Goal: Task Accomplishment & Management: Manage account settings

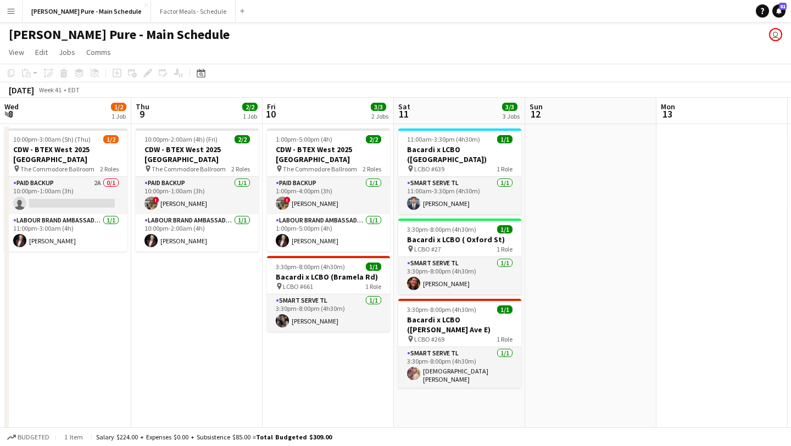
scroll to position [0, 349]
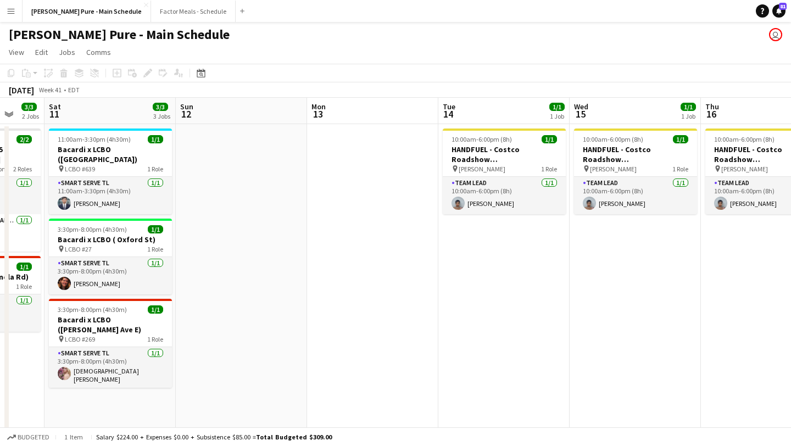
click at [3, 15] on button "Menu" at bounding box center [11, 11] width 22 height 22
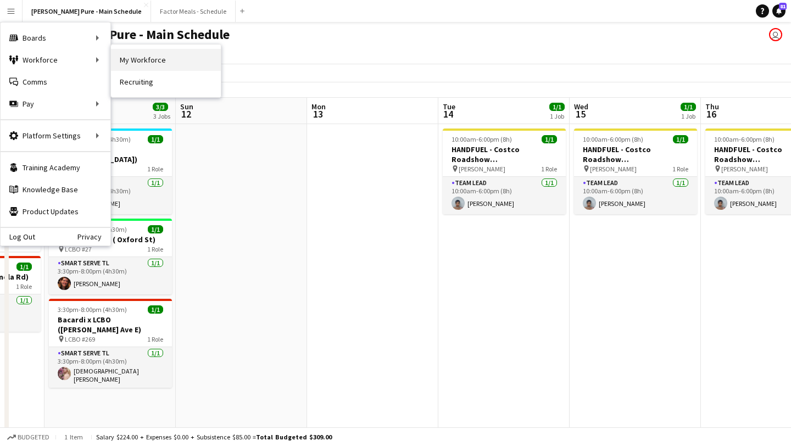
click at [172, 59] on link "My Workforce" at bounding box center [166, 60] width 110 height 22
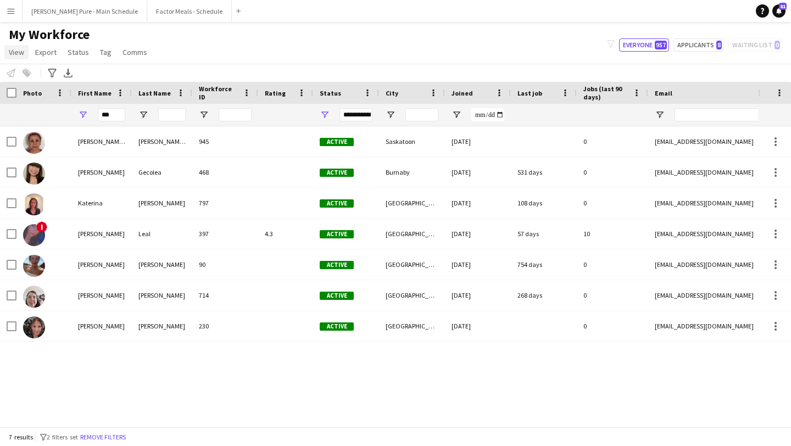
click at [18, 53] on span "View" at bounding box center [16, 52] width 15 height 10
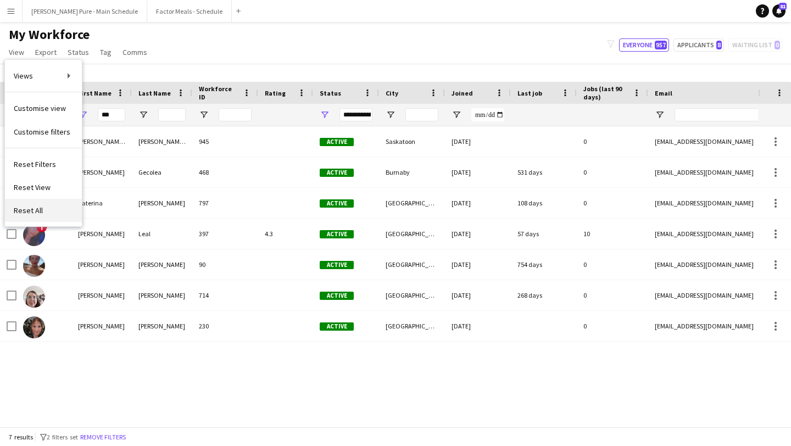
click at [35, 208] on span "Reset All" at bounding box center [28, 210] width 29 height 10
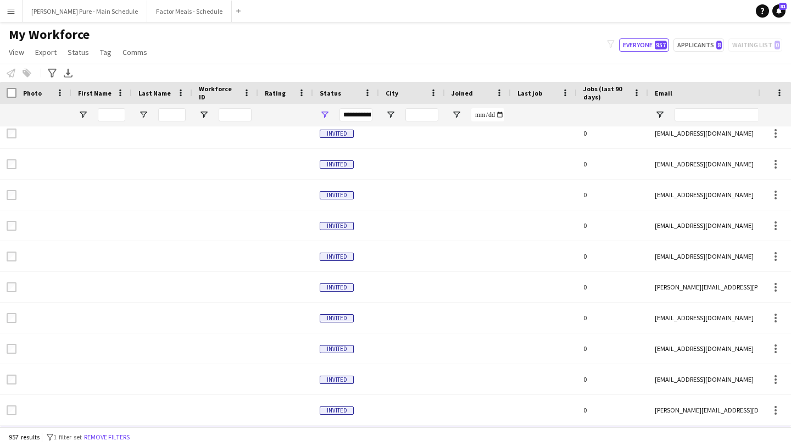
scroll to position [1552, 0]
click at [732, 114] on input "Email Filter Input" at bounding box center [767, 114] width 187 height 13
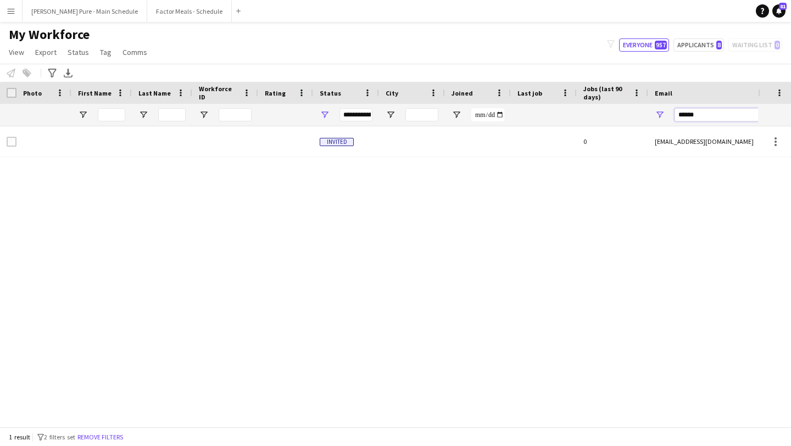
type input "******"
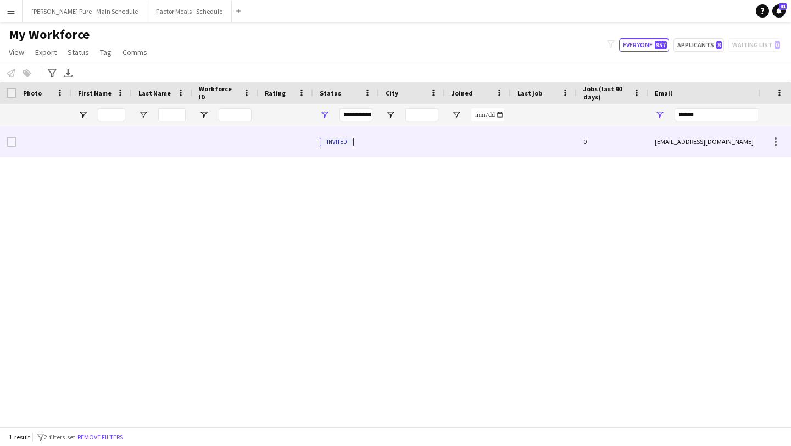
click at [253, 139] on div at bounding box center [225, 141] width 66 height 30
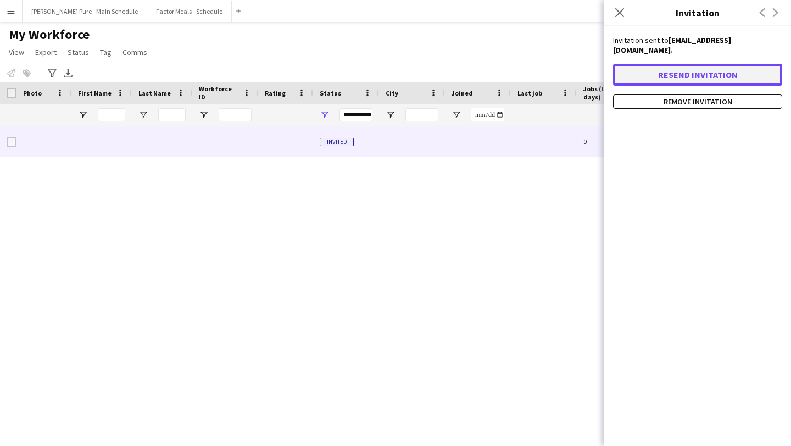
click at [716, 64] on button "Resend invitation" at bounding box center [697, 75] width 169 height 22
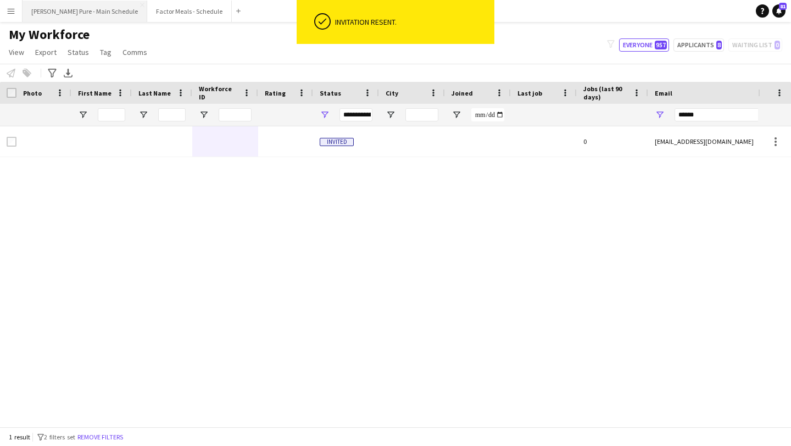
click at [72, 12] on button "Simon Pure - Main Schedule Close" at bounding box center [85, 11] width 125 height 21
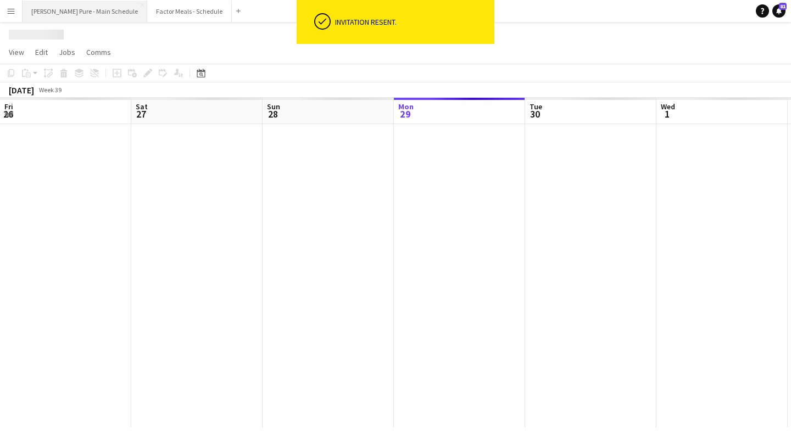
scroll to position [0, 263]
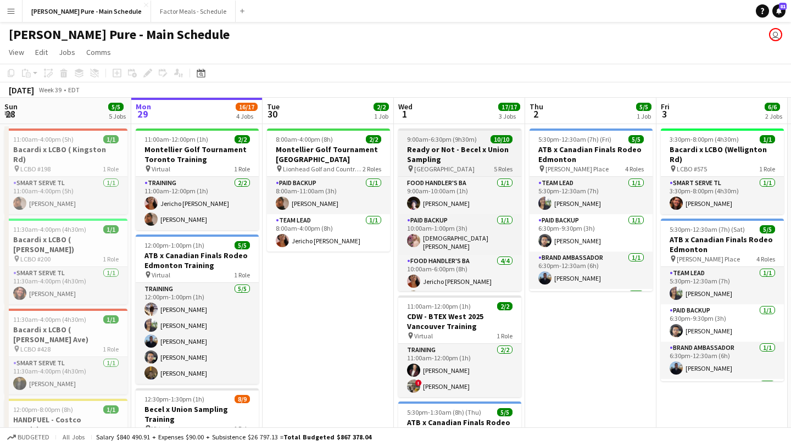
click at [451, 140] on span "9:00am-6:30pm (9h30m)" at bounding box center [442, 139] width 70 height 8
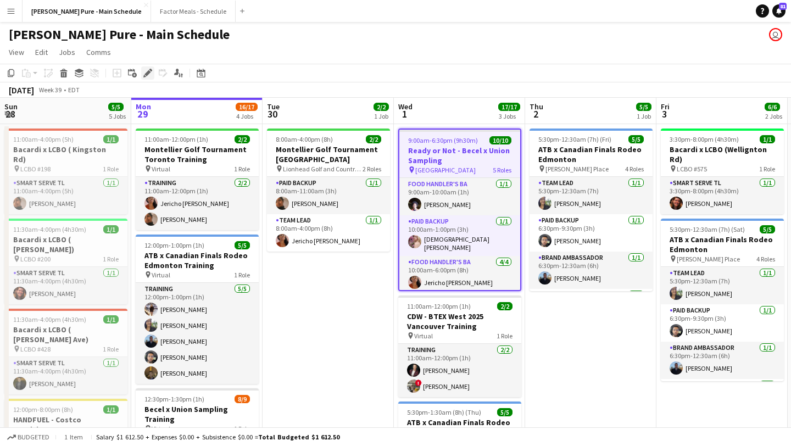
click at [144, 66] on div "Edit" at bounding box center [147, 72] width 13 height 13
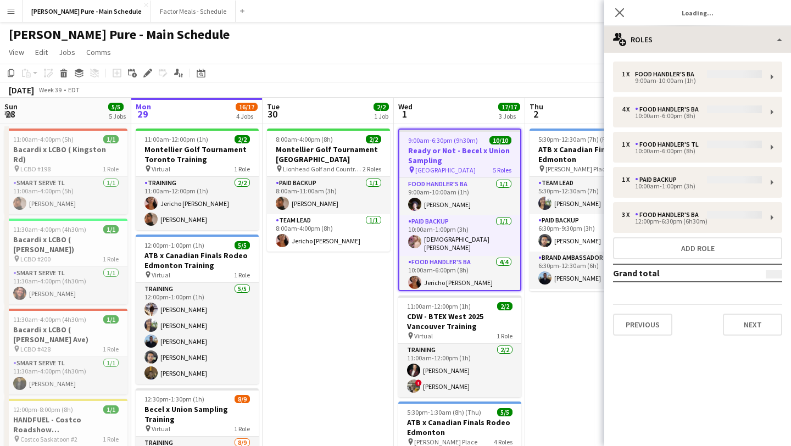
type input "**********"
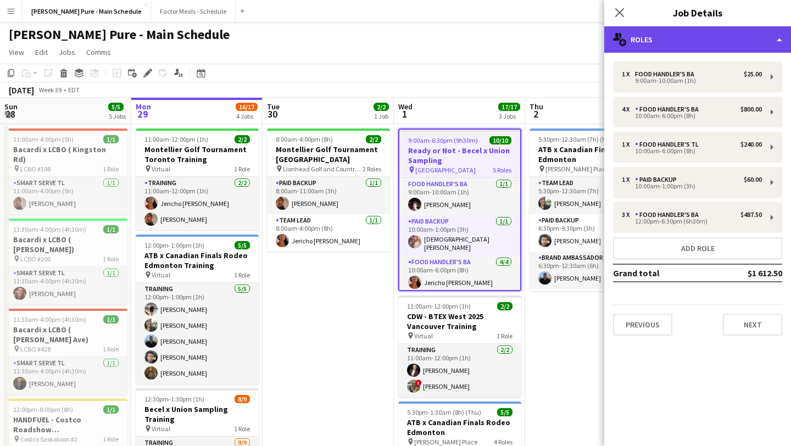
click at [707, 40] on div "multiple-users-add Roles" at bounding box center [697, 39] width 187 height 26
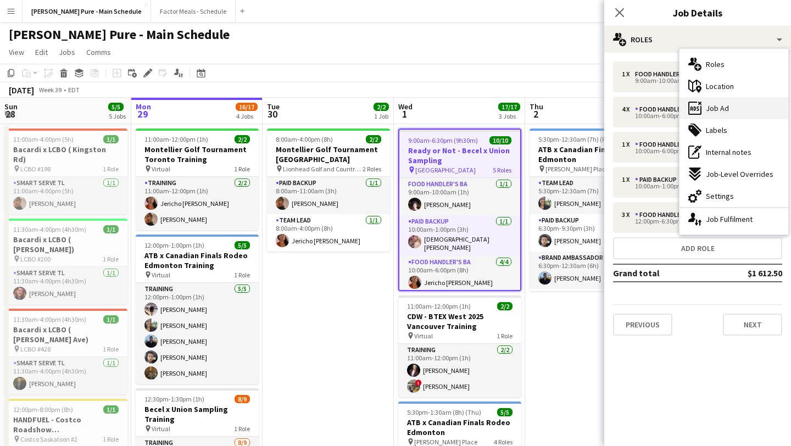
click at [747, 108] on div "ads-window Job Ad" at bounding box center [733, 108] width 109 height 22
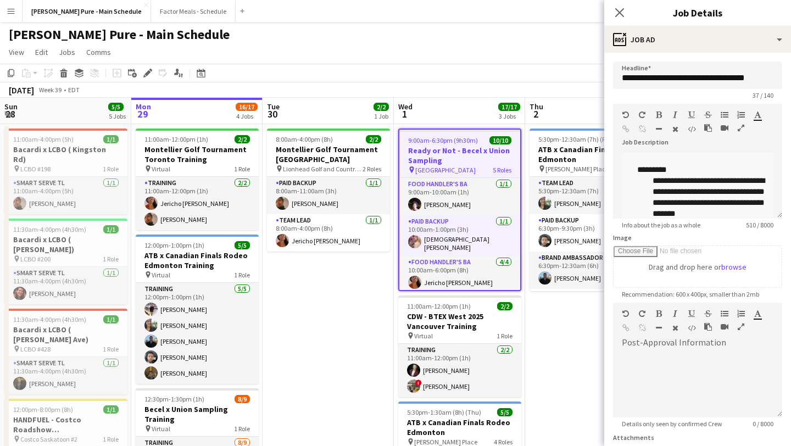
scroll to position [174, 0]
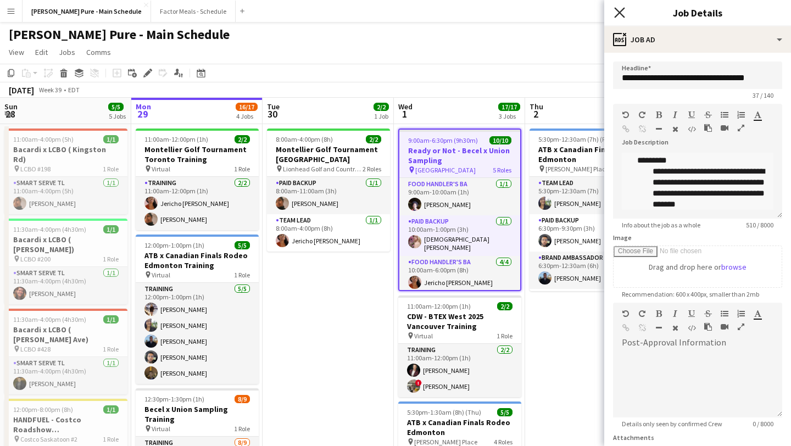
click at [621, 8] on icon "Close pop-in" at bounding box center [619, 12] width 10 height 10
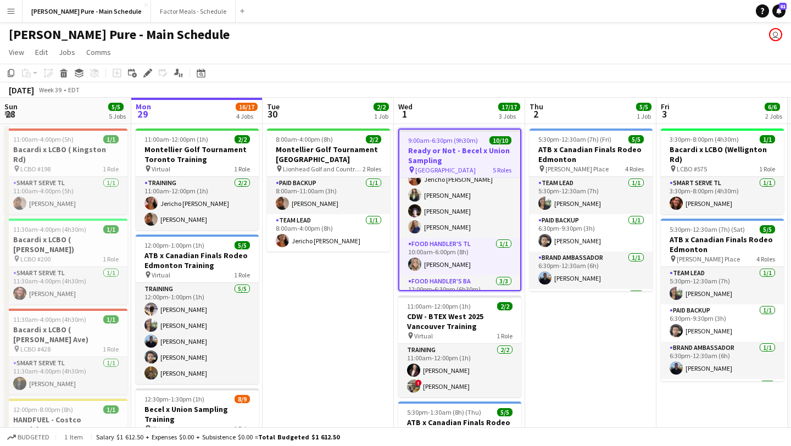
scroll to position [154, 0]
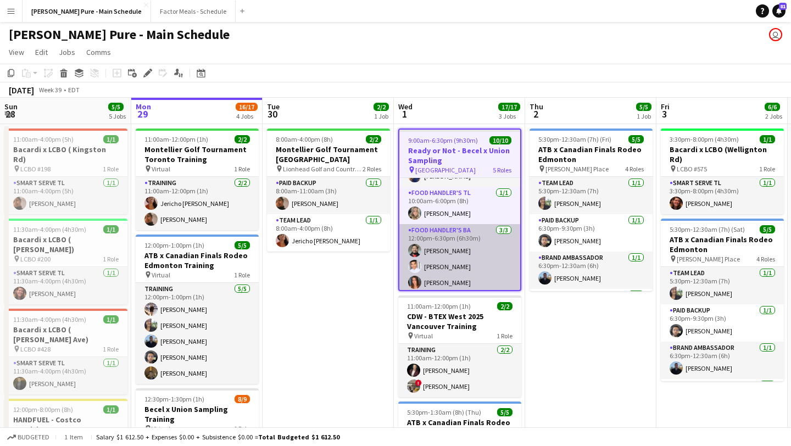
click at [417, 260] on app-user-avatar at bounding box center [414, 266] width 13 height 13
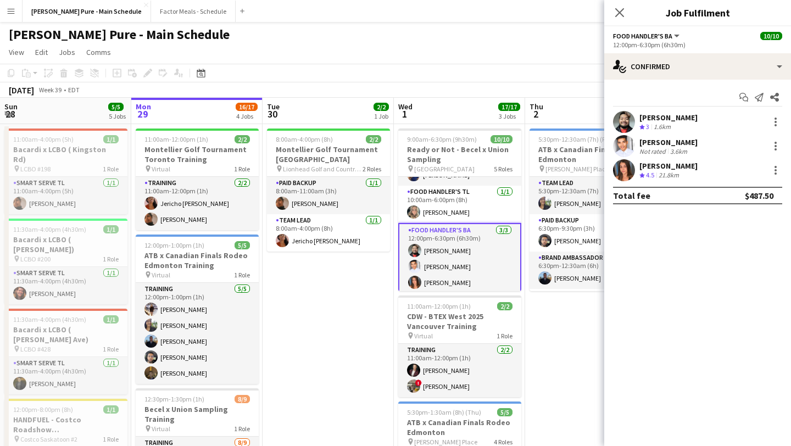
click at [622, 123] on app-user-avatar at bounding box center [624, 122] width 22 height 22
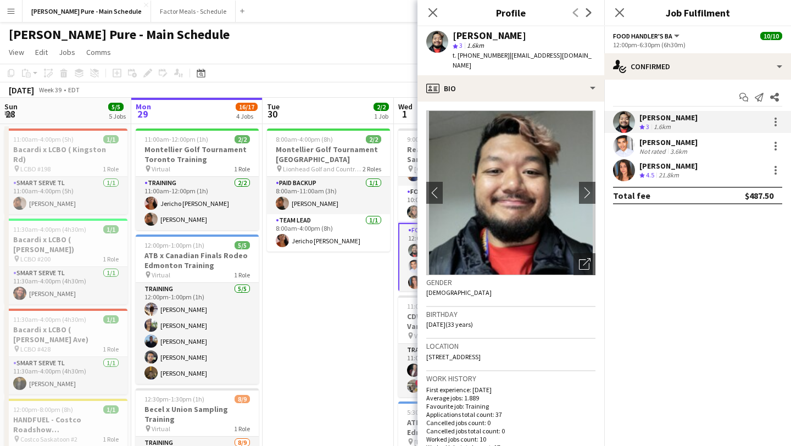
click at [622, 147] on app-user-avatar at bounding box center [624, 146] width 22 height 22
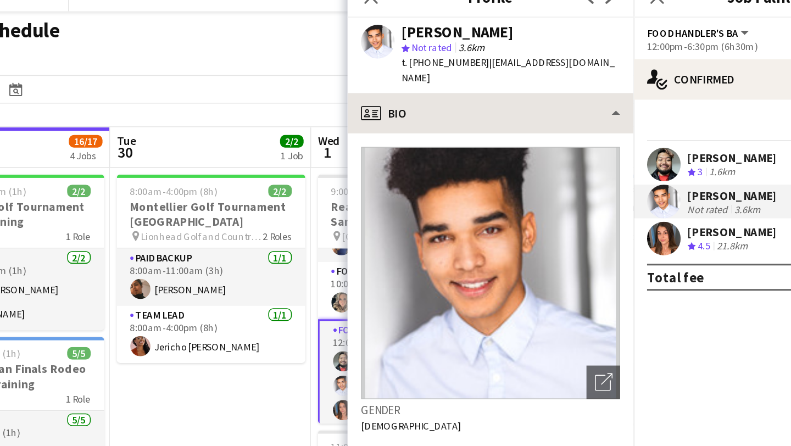
scroll to position [0, 0]
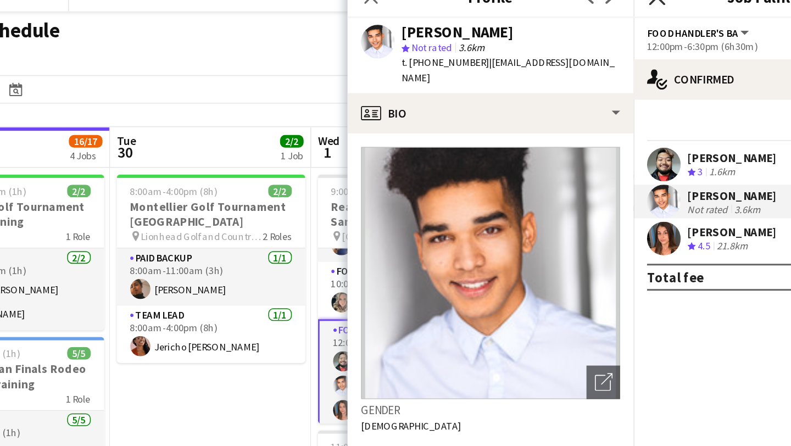
click at [620, 16] on icon "Close pop-in" at bounding box center [619, 12] width 10 height 10
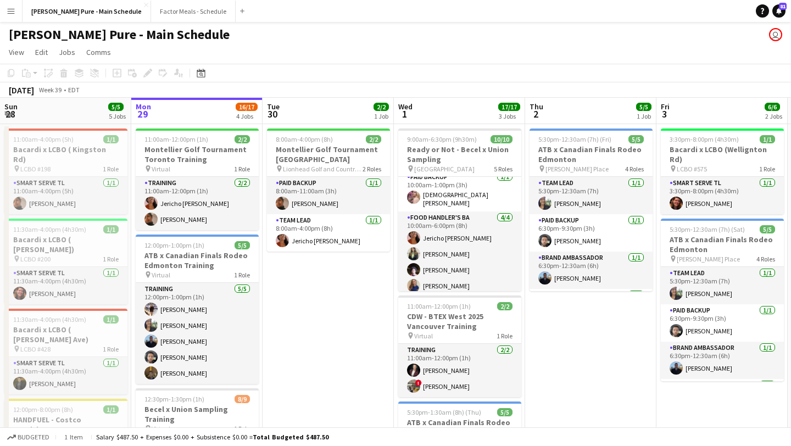
scroll to position [38, 0]
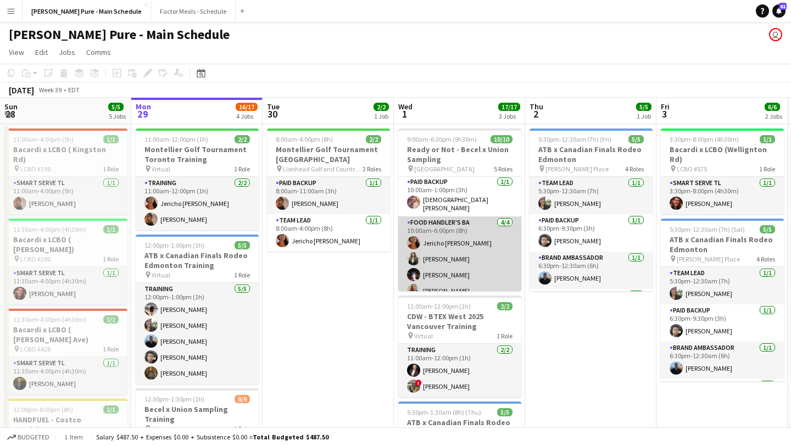
click at [417, 253] on app-user-avatar at bounding box center [413, 258] width 13 height 13
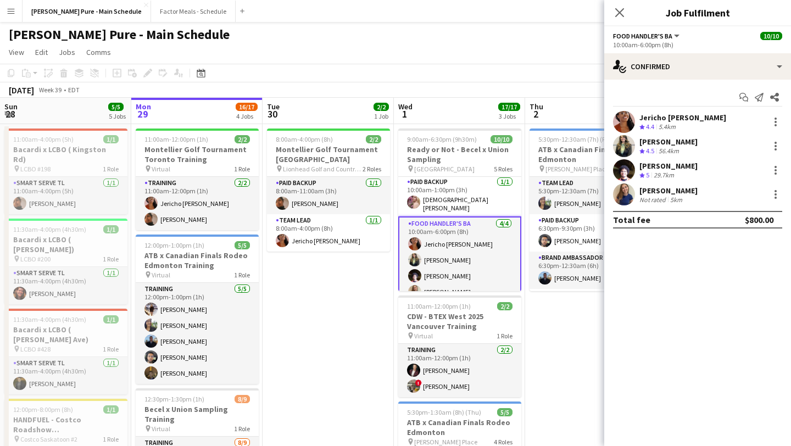
click at [632, 157] on div at bounding box center [624, 146] width 22 height 22
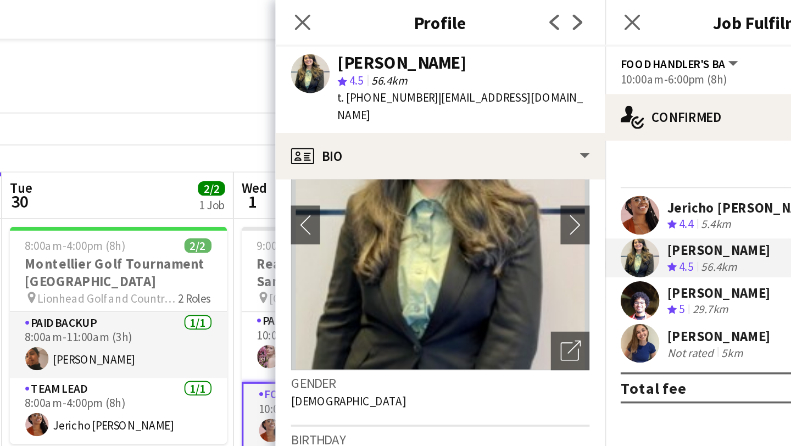
scroll to position [121, 0]
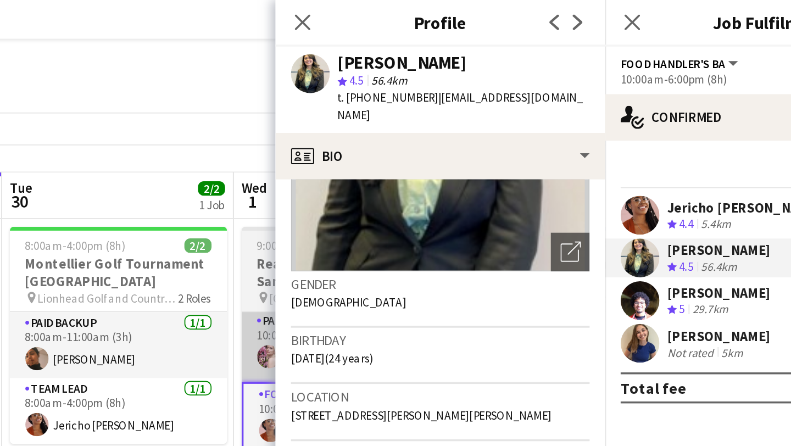
click at [409, 191] on app-card-role "Paid Backup 1/1 10:00am-1:00pm (3h) Cristiana Bodnariuc" at bounding box center [459, 196] width 123 height 41
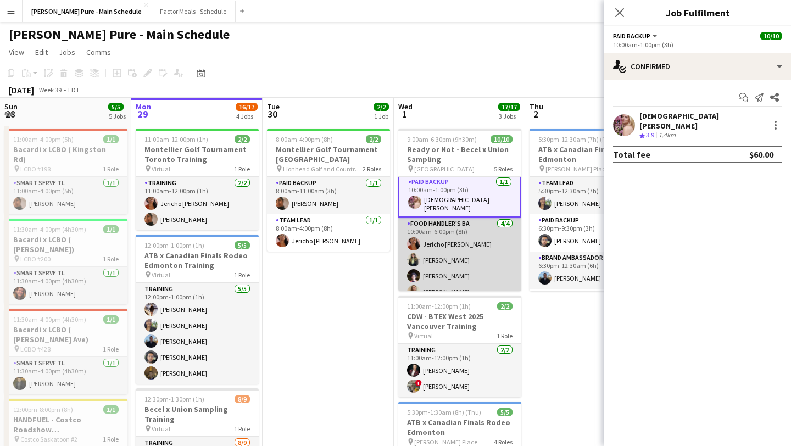
scroll to position [154, 0]
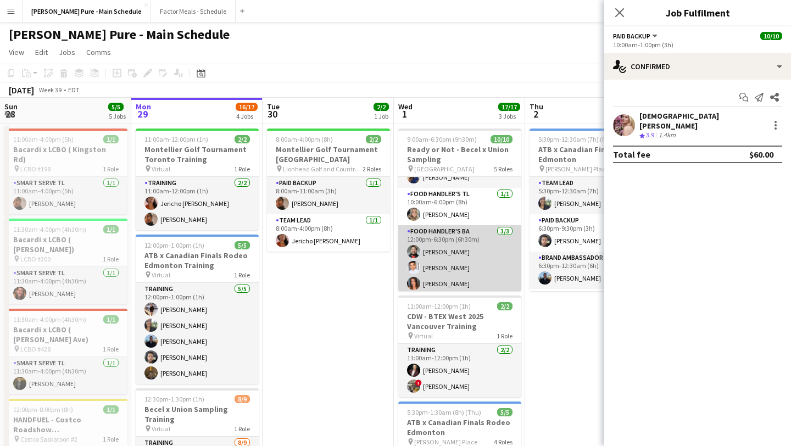
click at [434, 265] on app-card-role "Food Handler's BA 3/3 12:00pm-6:30pm (6h30m) Faisal Khawaja Kadrian Enyia Sara …" at bounding box center [459, 259] width 123 height 69
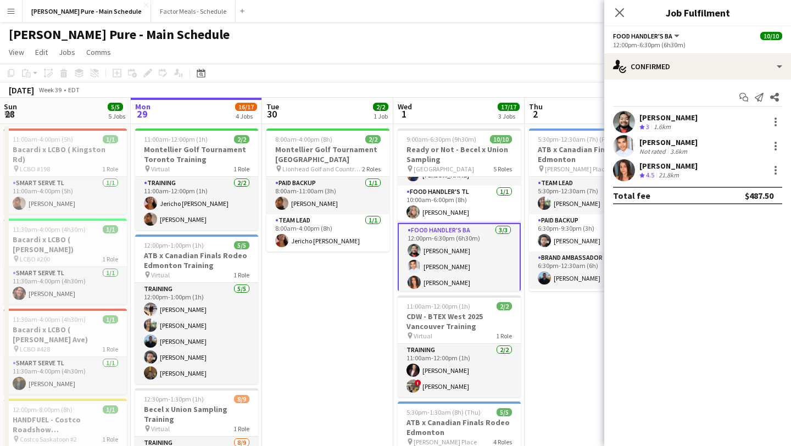
scroll to position [152, 0]
click at [627, 141] on app-user-avatar at bounding box center [624, 146] width 22 height 22
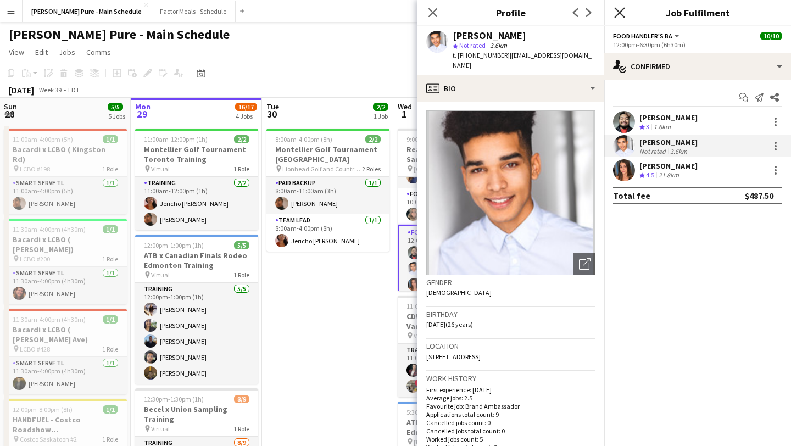
click at [615, 14] on icon "Close pop-in" at bounding box center [619, 12] width 10 height 10
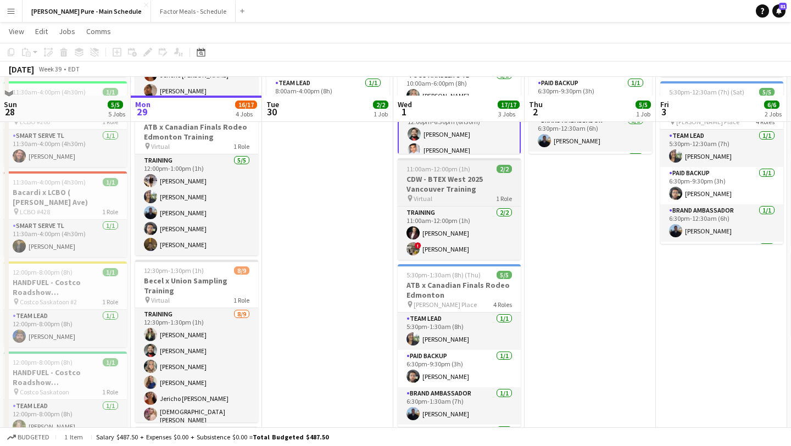
scroll to position [155, 0]
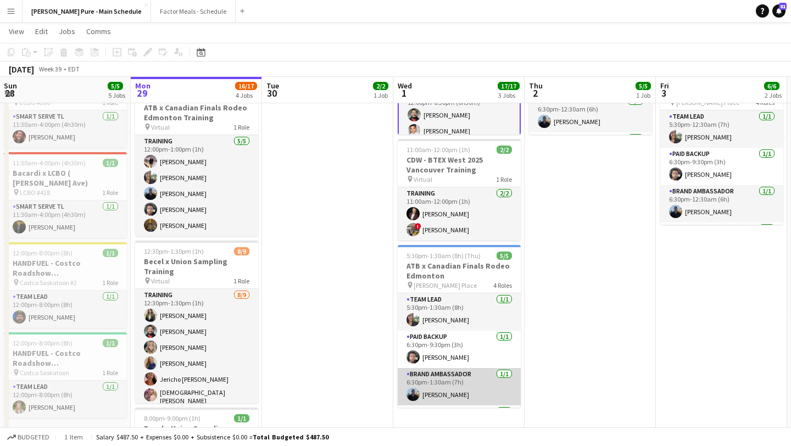
click at [446, 384] on app-card-role "Brand Ambassador 1/1 6:30pm-1:30am (7h) Steven Reyes" at bounding box center [459, 386] width 123 height 37
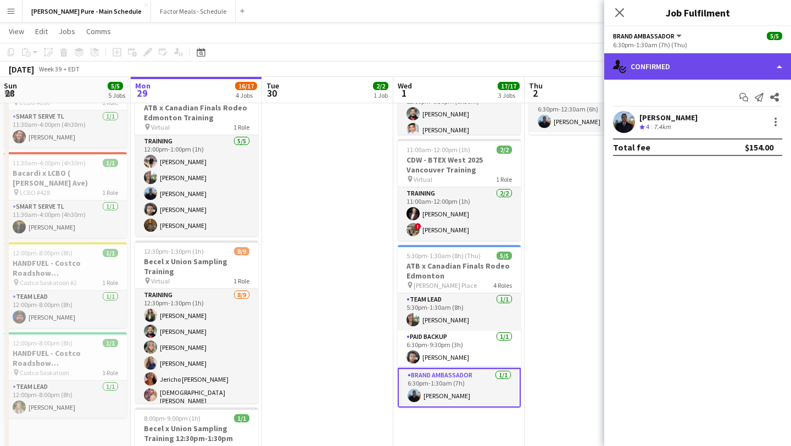
click at [758, 73] on div "single-neutral-actions-check-2 Confirmed" at bounding box center [697, 66] width 187 height 26
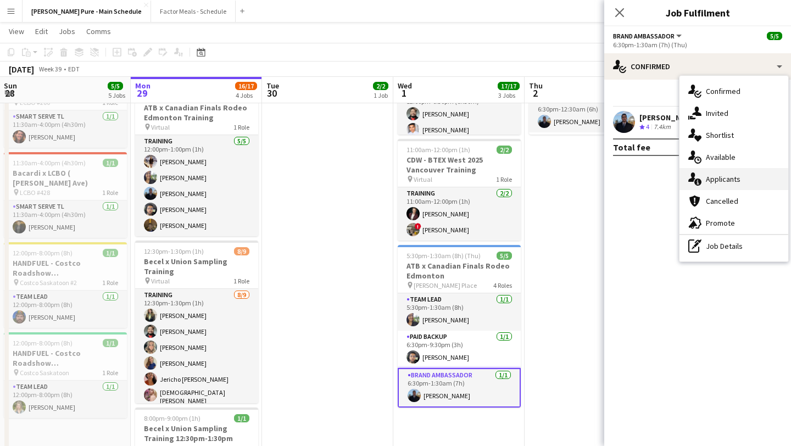
click at [739, 183] on span "Applicants" at bounding box center [723, 179] width 35 height 10
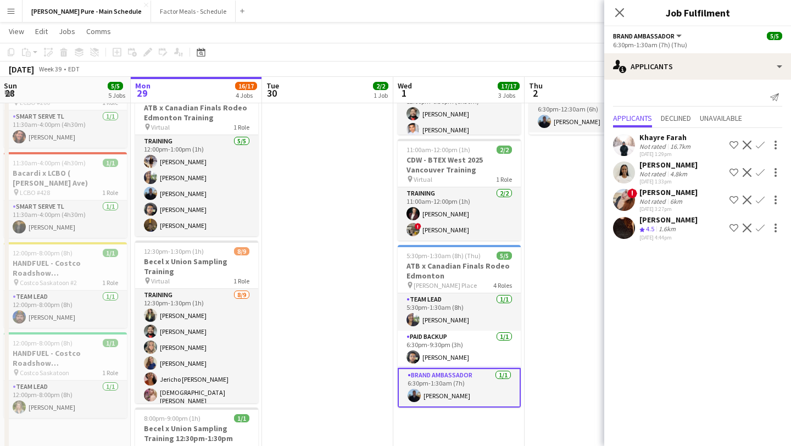
click at [624, 199] on app-user-avatar at bounding box center [624, 200] width 22 height 22
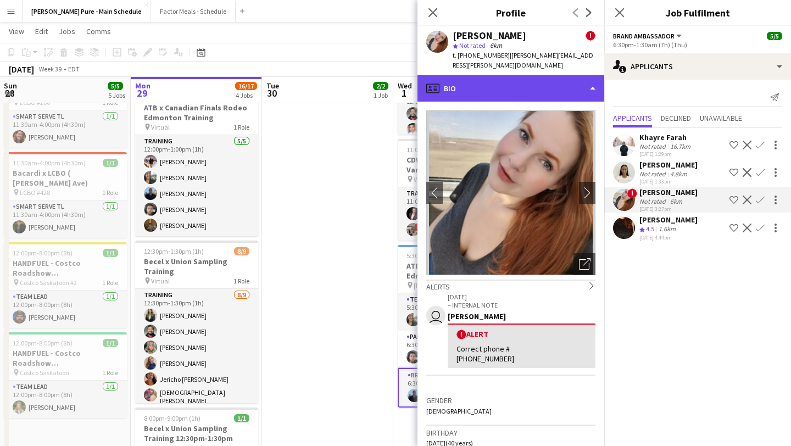
click at [578, 75] on div "profile Bio" at bounding box center [510, 88] width 187 height 26
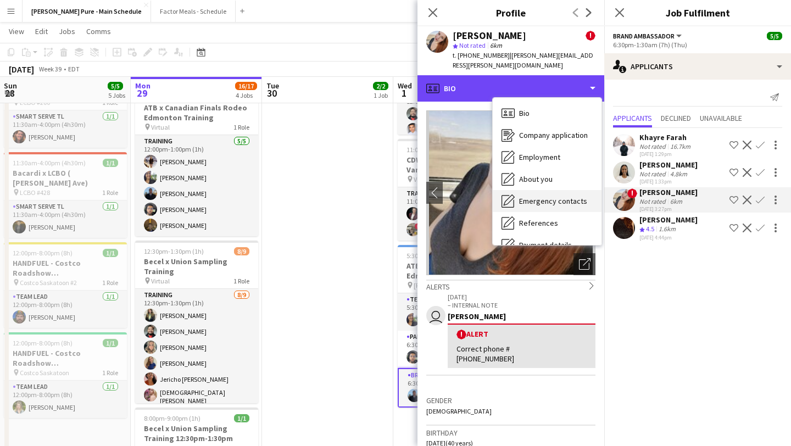
scroll to position [81, 0]
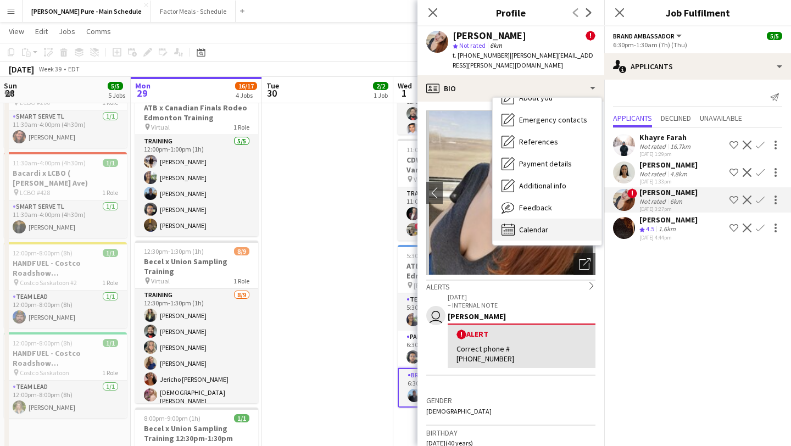
click at [545, 225] on span "Calendar" at bounding box center [533, 230] width 29 height 10
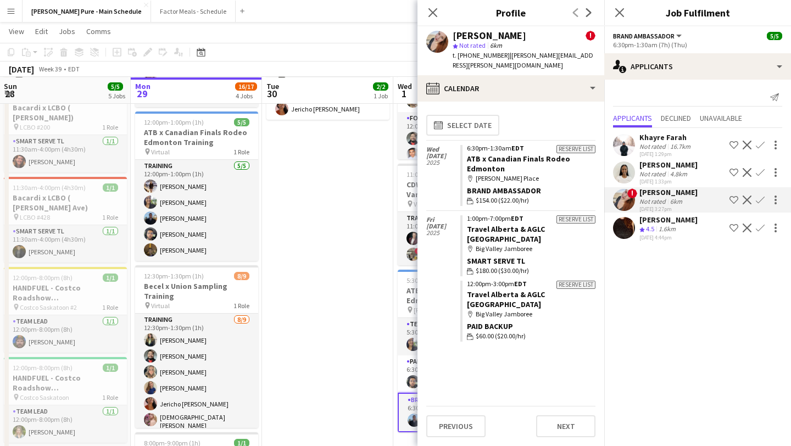
scroll to position [127, 0]
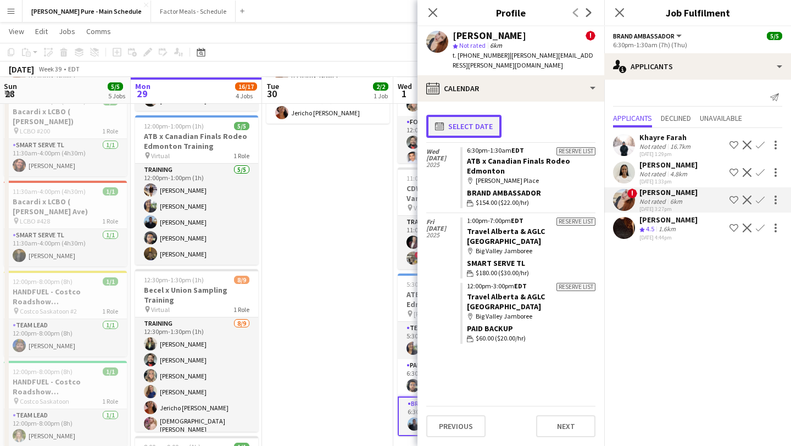
click at [473, 115] on button "calendar-full Select date" at bounding box center [463, 126] width 75 height 23
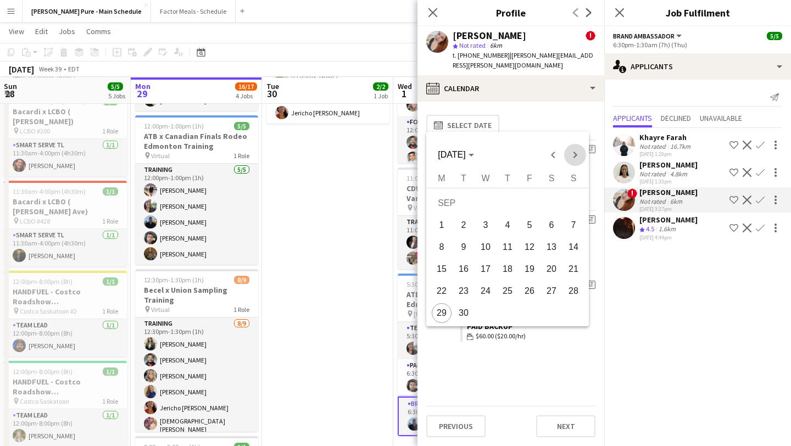
click at [579, 154] on span "Next month" at bounding box center [575, 155] width 22 height 22
click at [465, 155] on span "OCT 2025" at bounding box center [451, 154] width 27 height 9
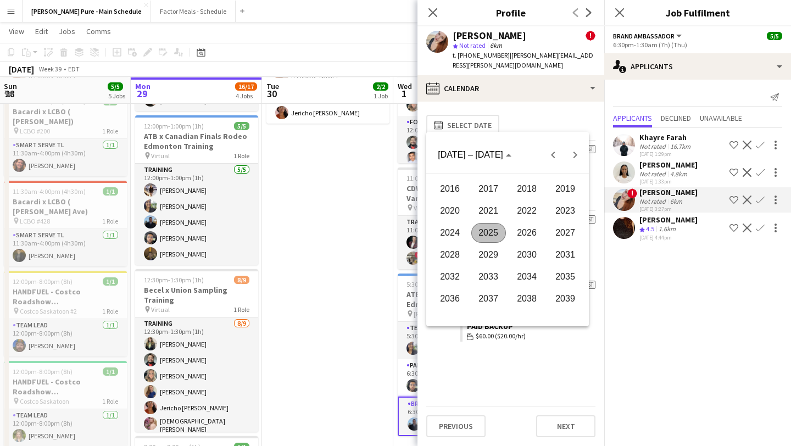
click at [453, 231] on span "2024" at bounding box center [450, 233] width 35 height 20
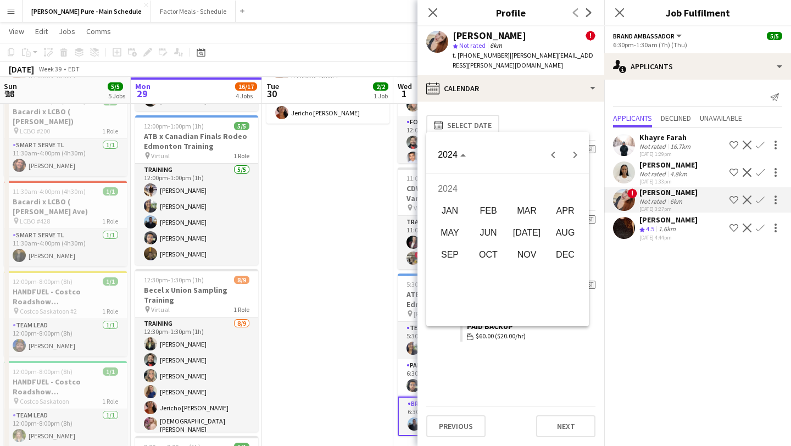
click at [520, 226] on span "JUL" at bounding box center [527, 233] width 35 height 20
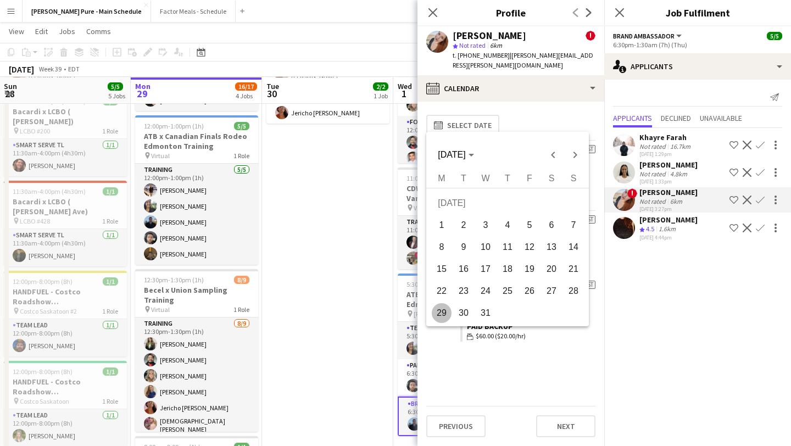
click at [559, 351] on div at bounding box center [395, 223] width 791 height 446
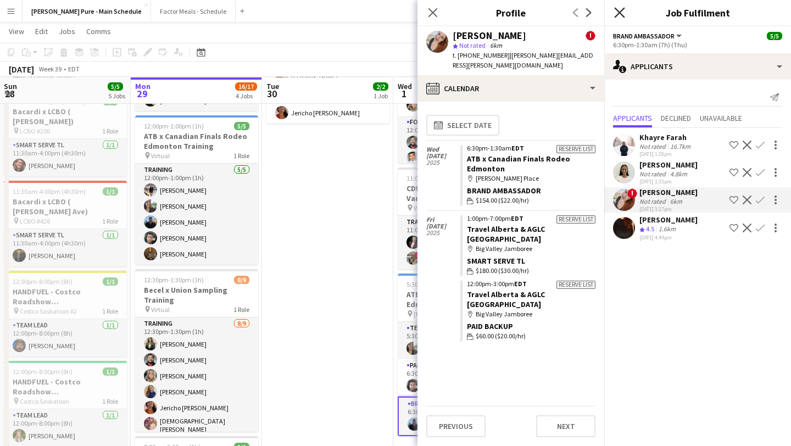
click at [619, 9] on icon "Close pop-in" at bounding box center [619, 12] width 10 height 10
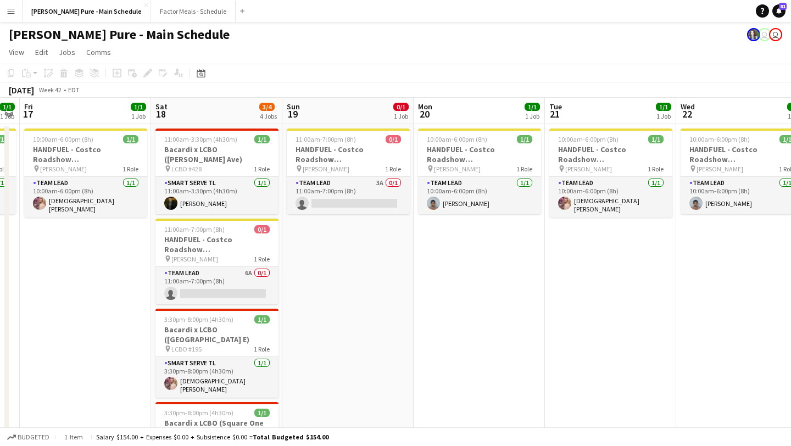
scroll to position [0, 303]
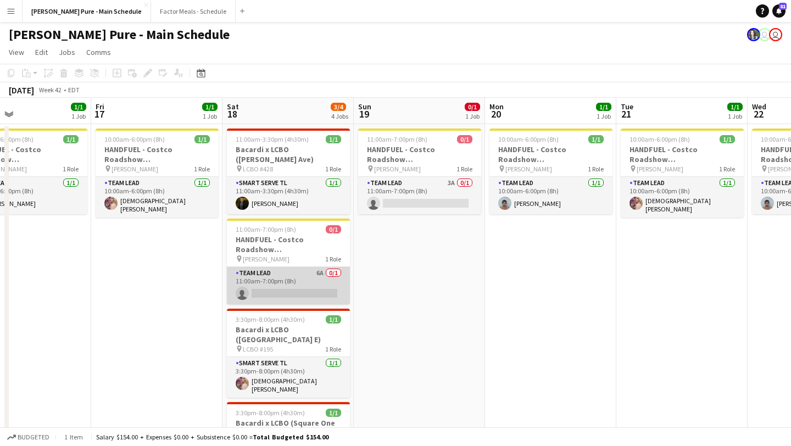
click at [298, 280] on app-card-role "Team Lead 6A 0/1 11:00am-7:00pm (8h) single-neutral-actions" at bounding box center [288, 285] width 123 height 37
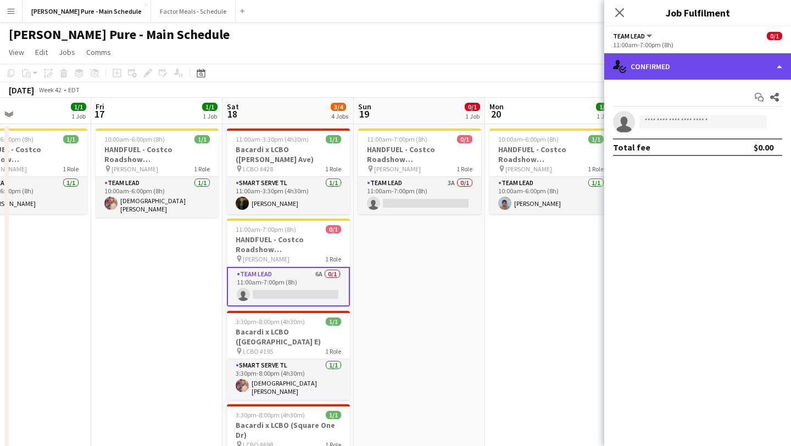
click at [761, 63] on div "single-neutral-actions-check-2 Confirmed" at bounding box center [697, 66] width 187 height 26
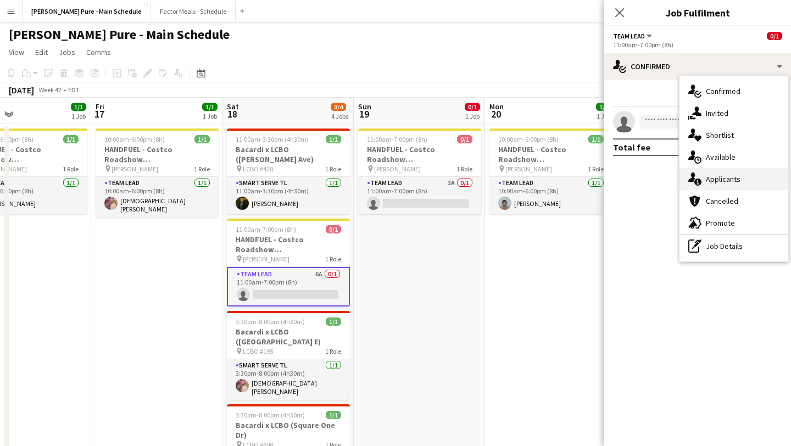
click at [752, 181] on div "single-neutral-actions-information Applicants" at bounding box center [733, 179] width 109 height 22
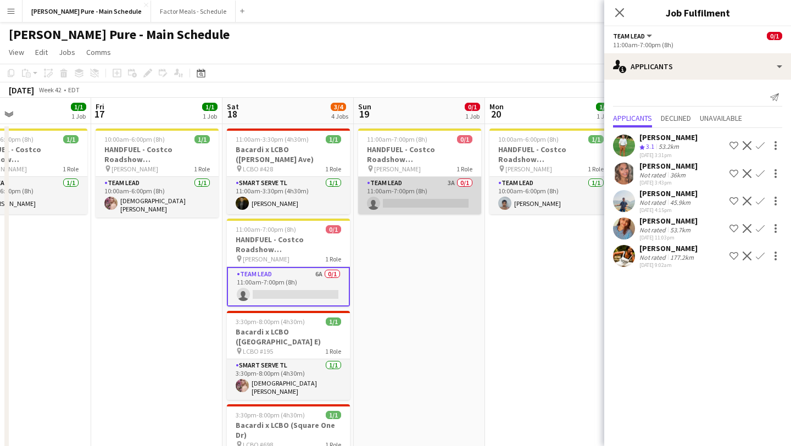
click at [401, 197] on app-card-role "Team Lead 3A 0/1 11:00am-7:00pm (8h) single-neutral-actions" at bounding box center [419, 195] width 123 height 37
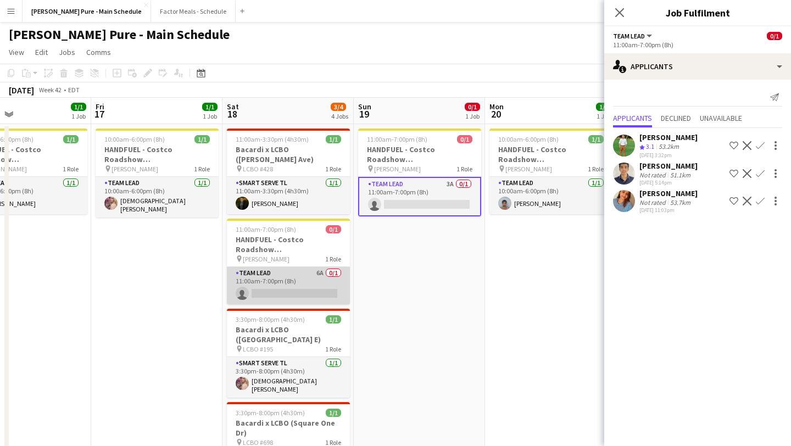
click at [297, 274] on app-card-role "Team Lead 6A 0/1 11:00am-7:00pm (8h) single-neutral-actions" at bounding box center [288, 285] width 123 height 37
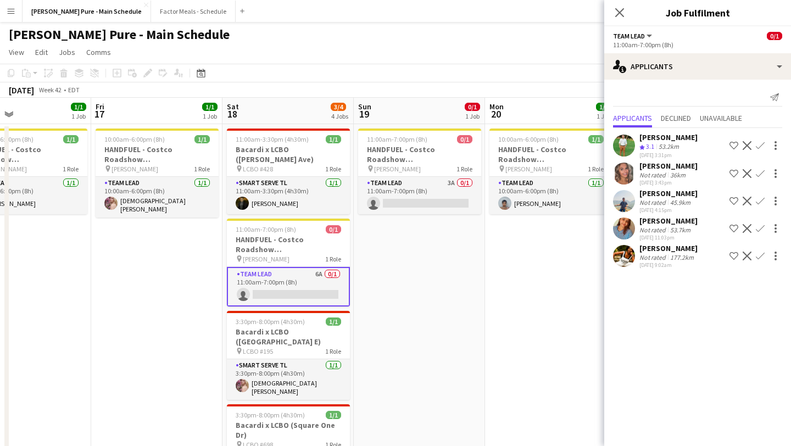
click at [623, 170] on app-user-avatar at bounding box center [624, 174] width 22 height 22
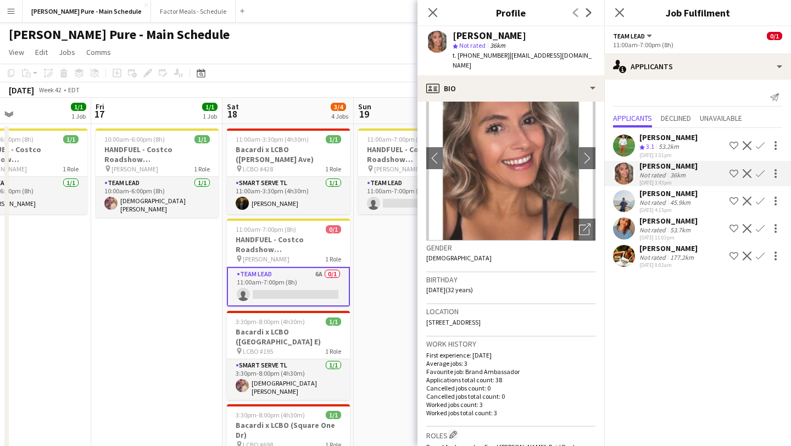
scroll to position [39, 0]
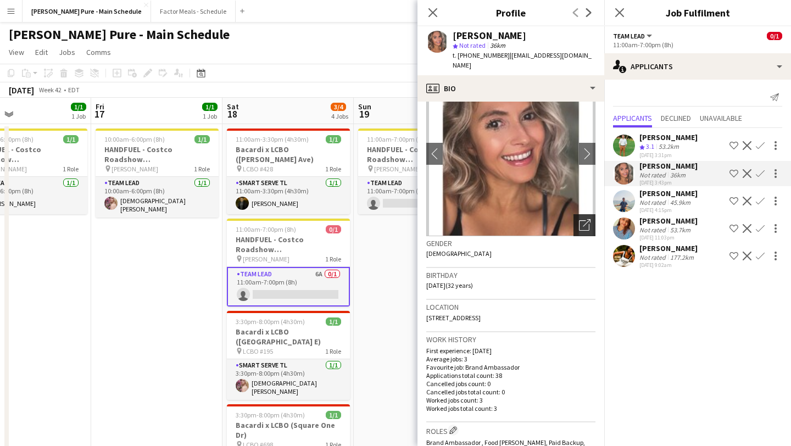
click at [585, 219] on icon at bounding box center [587, 223] width 8 height 8
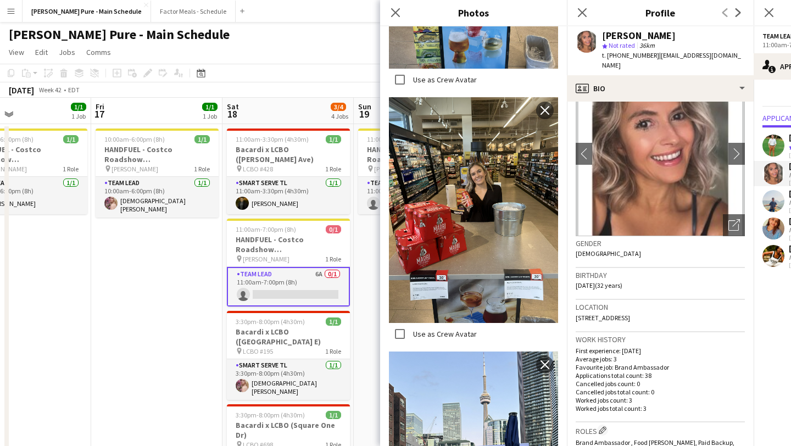
scroll to position [976, 0]
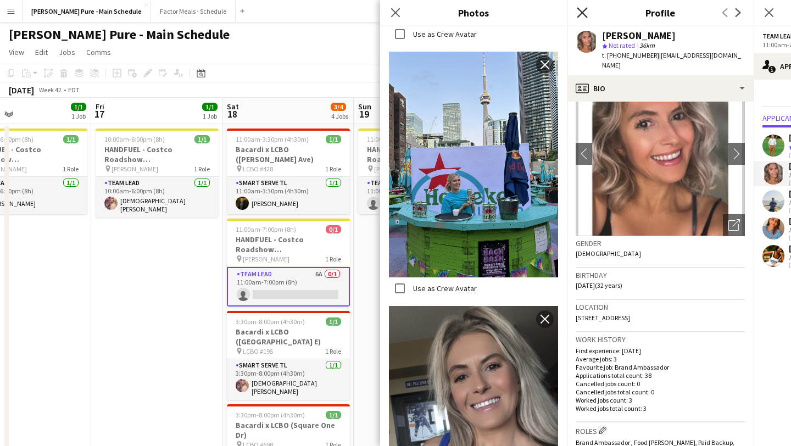
click at [578, 10] on icon "Close pop-in" at bounding box center [582, 12] width 10 height 10
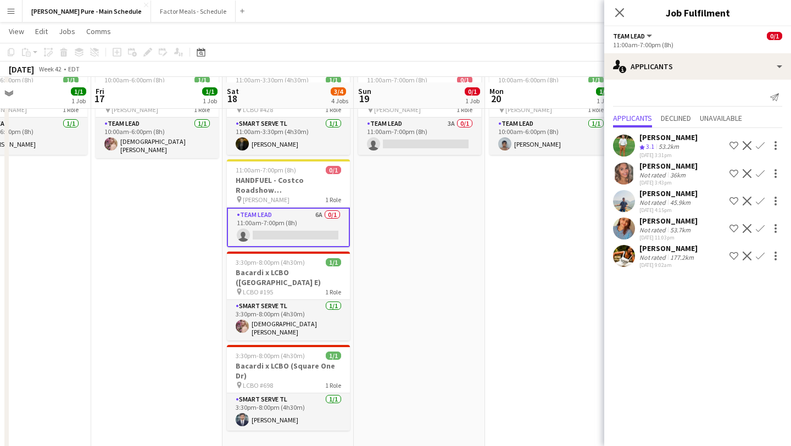
scroll to position [0, 0]
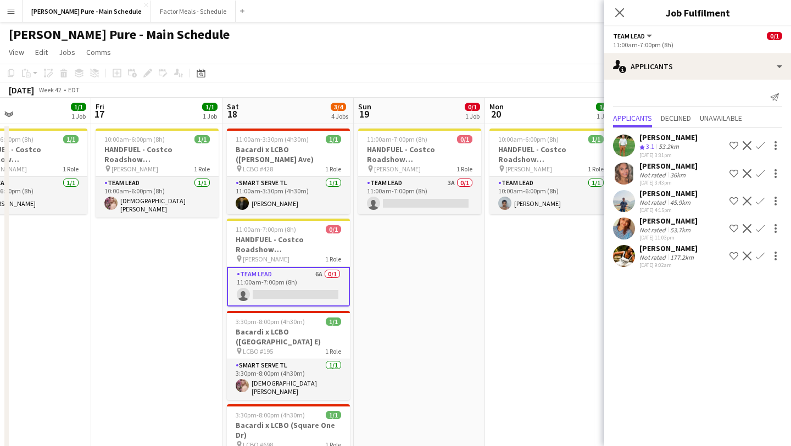
click at [760, 174] on app-icon "Confirm" at bounding box center [760, 173] width 9 height 9
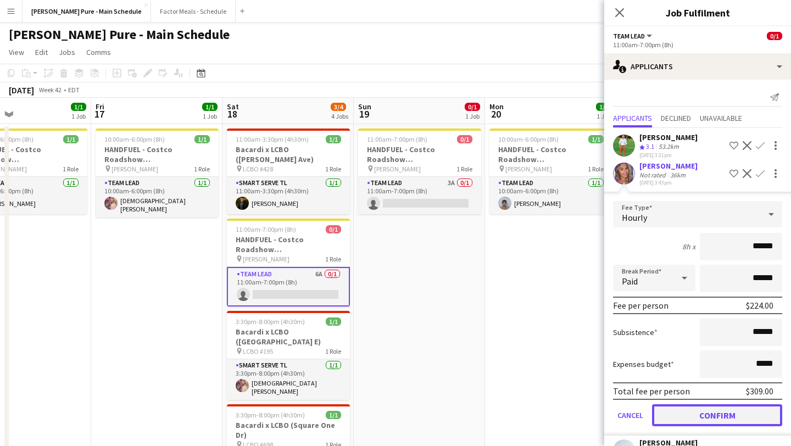
click at [712, 418] on button "Confirm" at bounding box center [717, 415] width 130 height 22
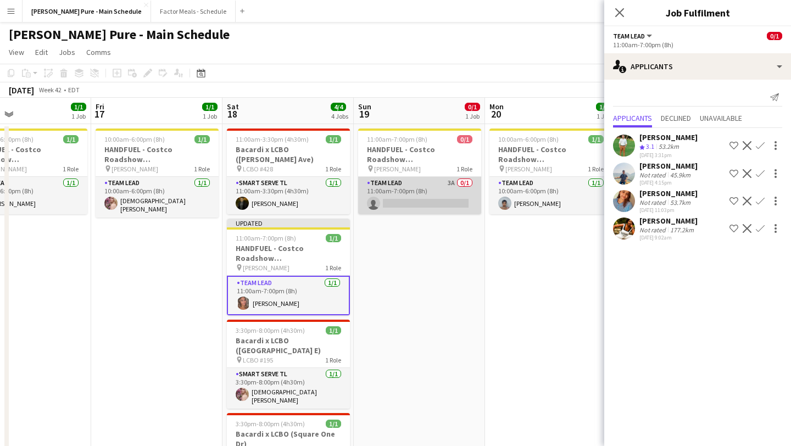
click at [424, 196] on app-card-role "Team Lead 3A 0/1 11:00am-7:00pm (8h) single-neutral-actions" at bounding box center [419, 195] width 123 height 37
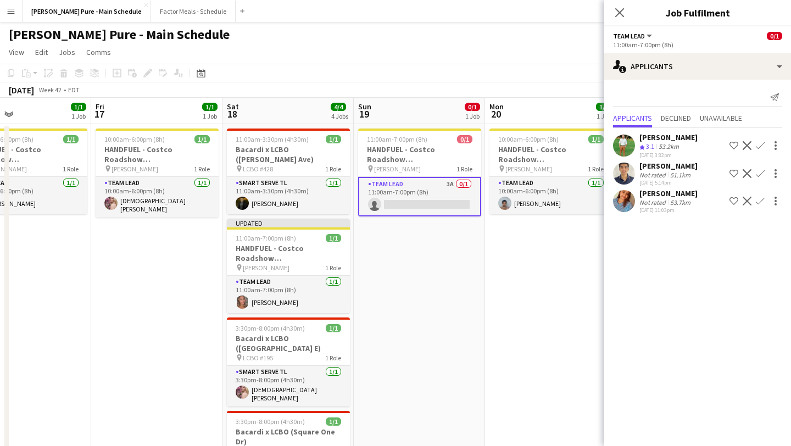
click at [762, 170] on app-icon "Confirm" at bounding box center [760, 173] width 9 height 9
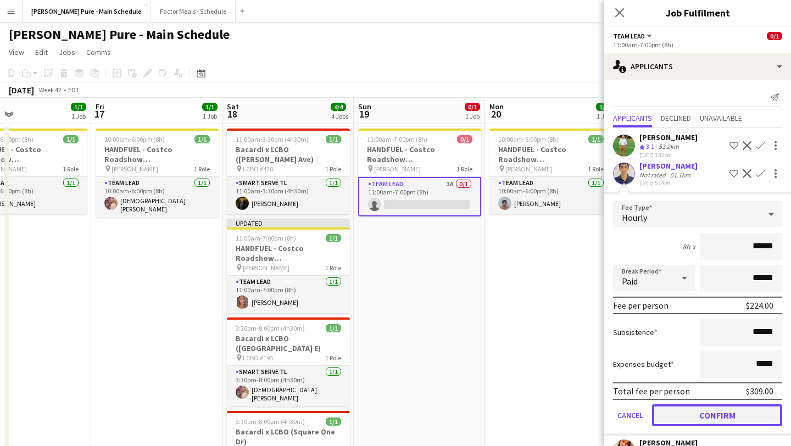
click at [723, 407] on button "Confirm" at bounding box center [717, 415] width 130 height 22
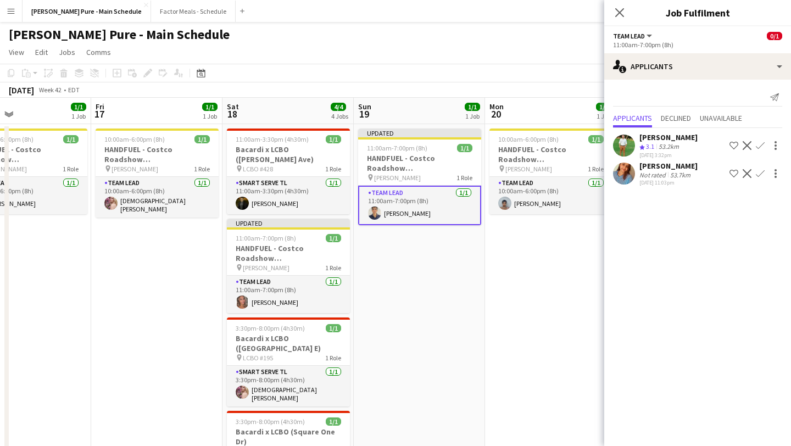
scroll to position [0, 302]
click at [546, 256] on app-date-cell "10:00am-6:00pm (8h) 1/1 HANDFUEL - Costco Roadshow Oshawa pin Costco Oshawa 1 R…" at bounding box center [551, 407] width 131 height 567
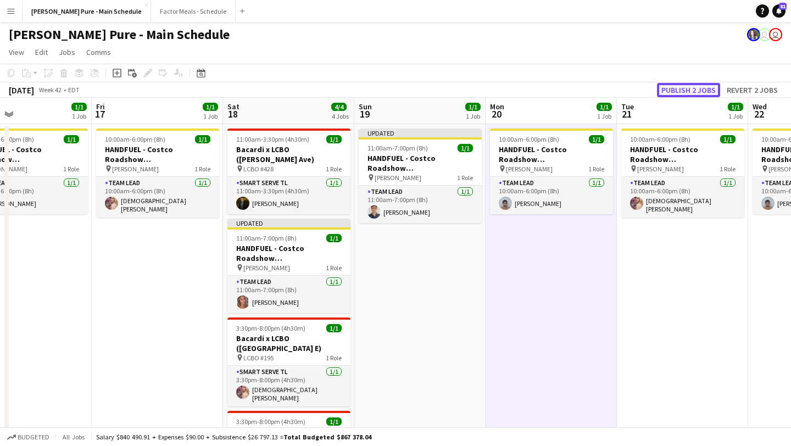
click at [693, 91] on button "Publish 2 jobs" at bounding box center [688, 90] width 63 height 14
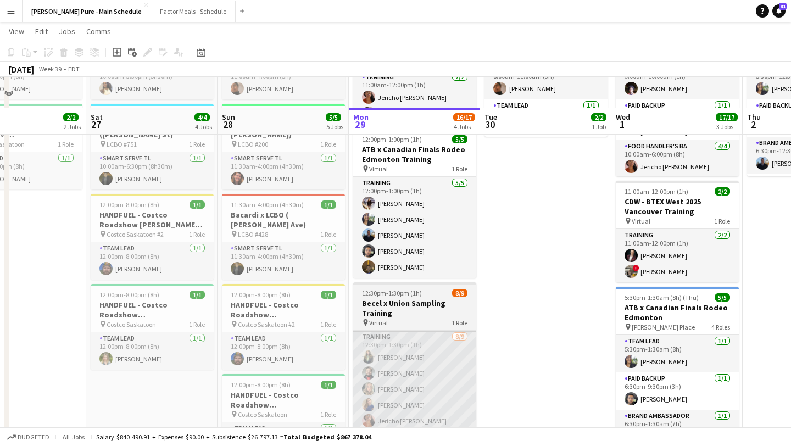
scroll to position [111, 0]
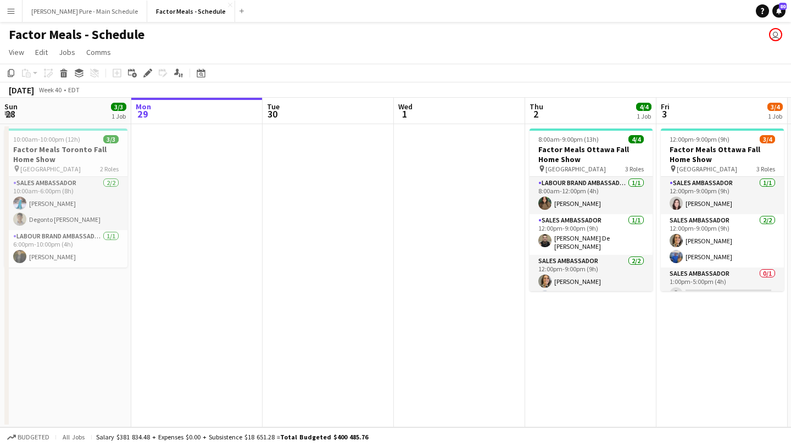
scroll to position [0, 398]
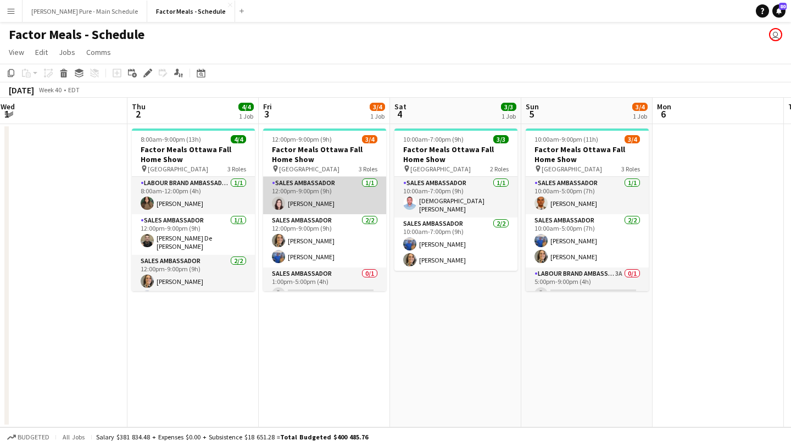
click at [309, 196] on app-card-role "Sales Ambassador [DATE] 12:00pm-9:00pm (9h) [PERSON_NAME]" at bounding box center [324, 195] width 123 height 37
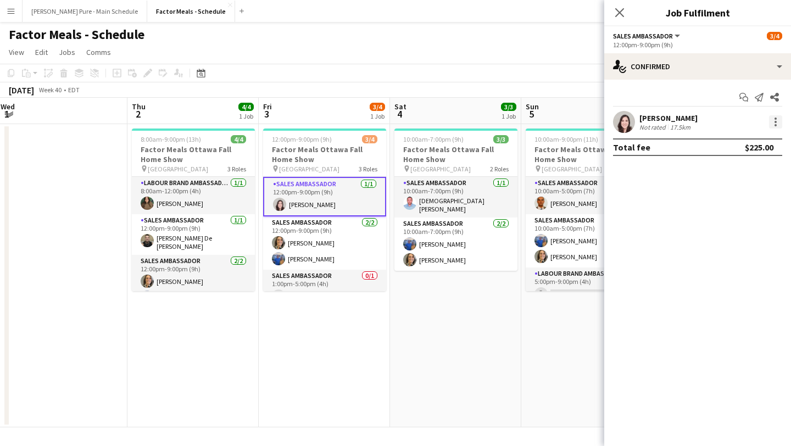
click at [774, 122] on div at bounding box center [775, 122] width 2 height 2
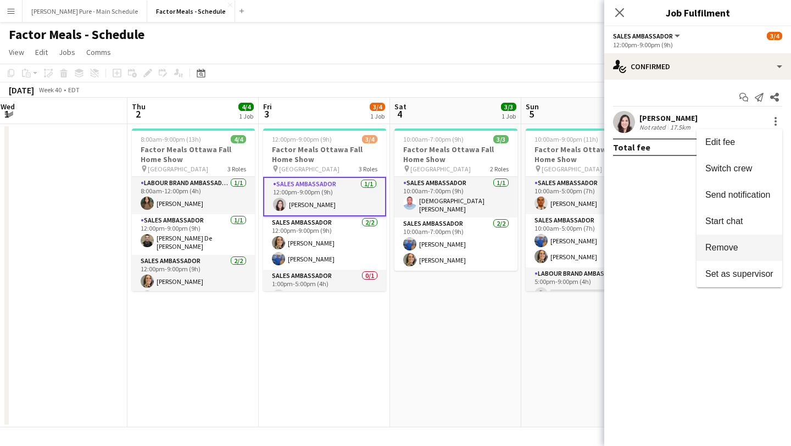
click at [757, 251] on span "Remove" at bounding box center [739, 248] width 68 height 10
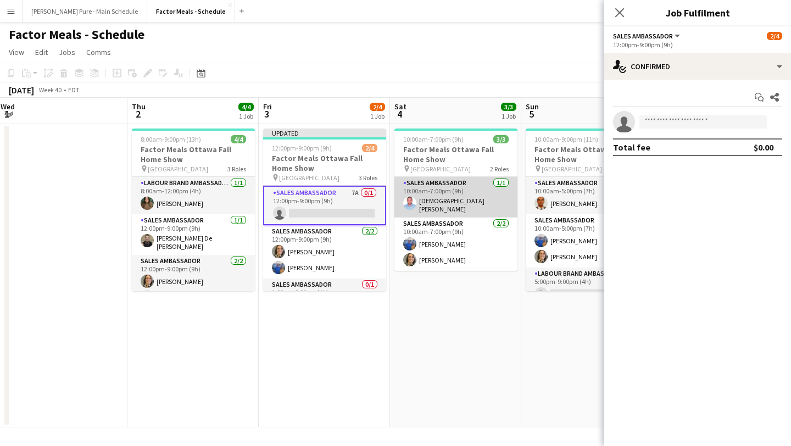
click at [418, 196] on app-card-role "Sales Ambassador [DATE] 10:00am-7:00pm (9h) [PERSON_NAME]" at bounding box center [455, 197] width 123 height 41
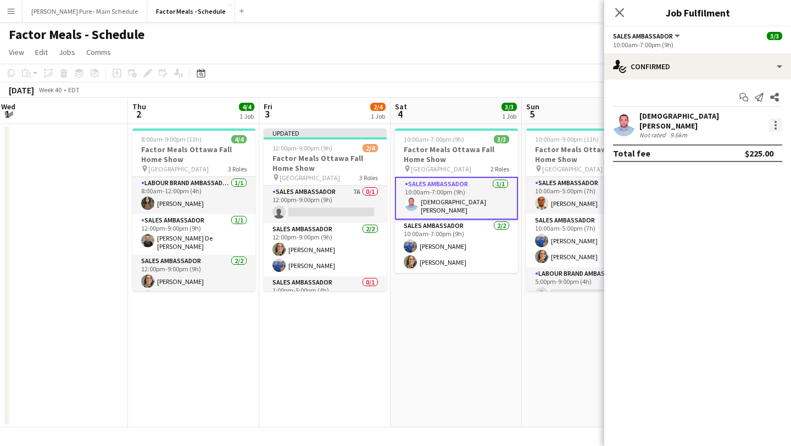
click at [778, 121] on div at bounding box center [775, 125] width 13 height 13
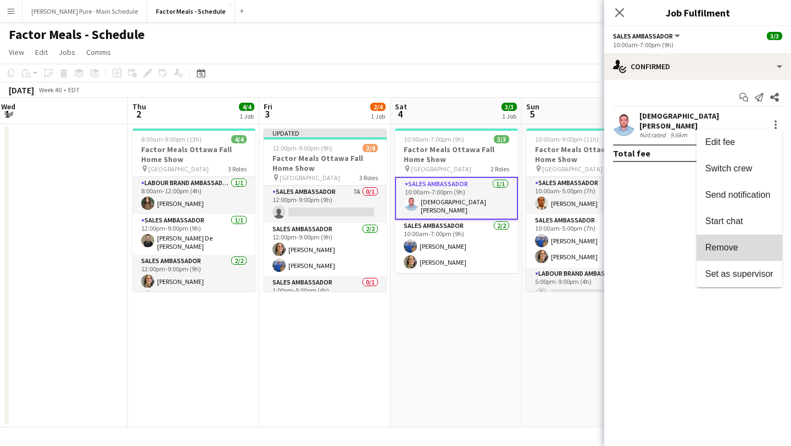
click at [728, 244] on span "Remove" at bounding box center [721, 247] width 33 height 9
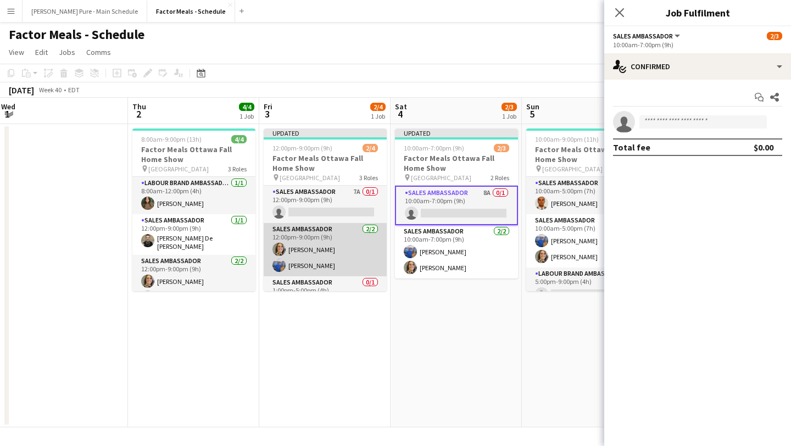
scroll to position [23, 0]
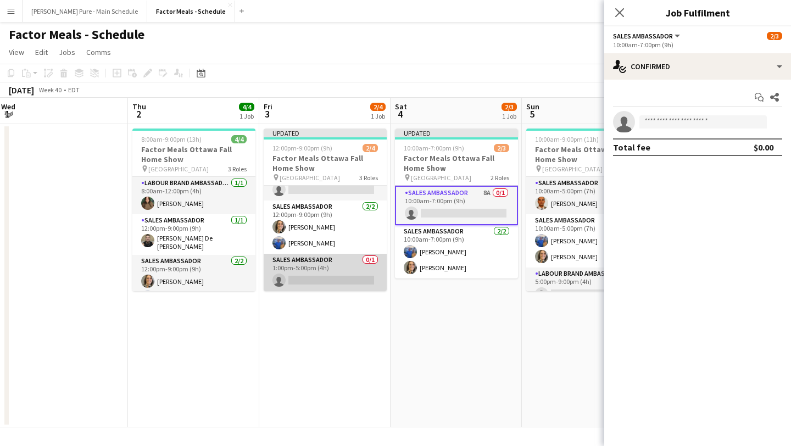
click at [316, 277] on app-card-role "Sales Ambassador 0/1 1:00pm-5:00pm (4h) single-neutral-actions" at bounding box center [325, 272] width 123 height 37
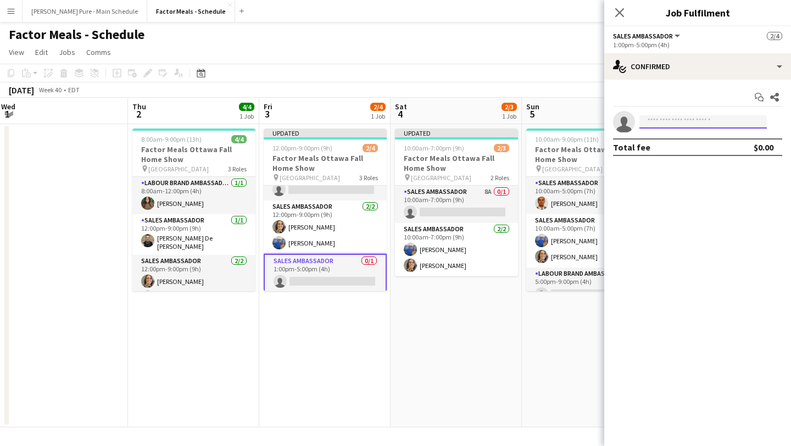
click at [709, 116] on input at bounding box center [702, 121] width 127 height 13
type input "*"
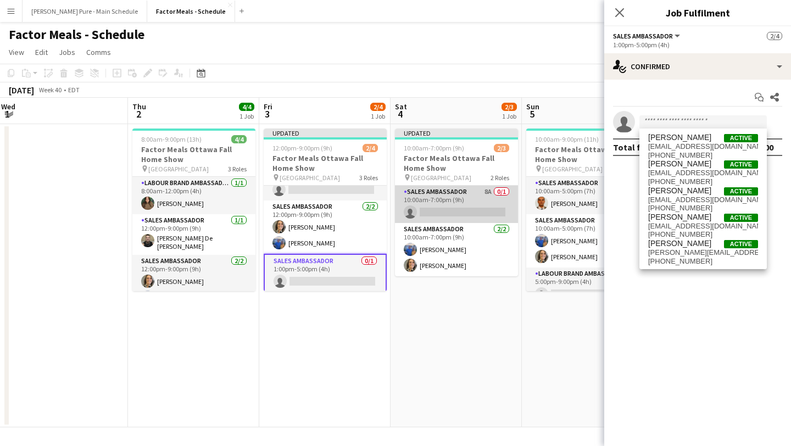
click at [457, 213] on app-card-role "Sales Ambassador 8A 0/1 10:00am-7:00pm (9h) single-neutral-actions" at bounding box center [456, 204] width 123 height 37
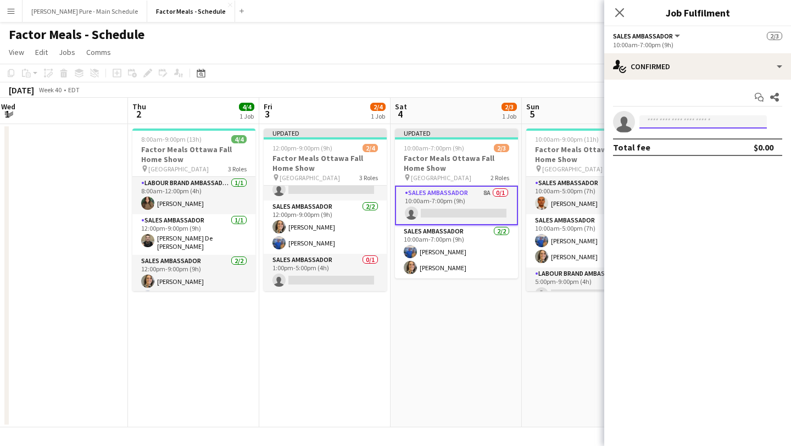
click at [721, 122] on input at bounding box center [702, 121] width 127 height 13
click at [696, 149] on div "Total fee $0.00" at bounding box center [697, 147] width 169 height 18
click at [675, 125] on input "****" at bounding box center [702, 121] width 127 height 13
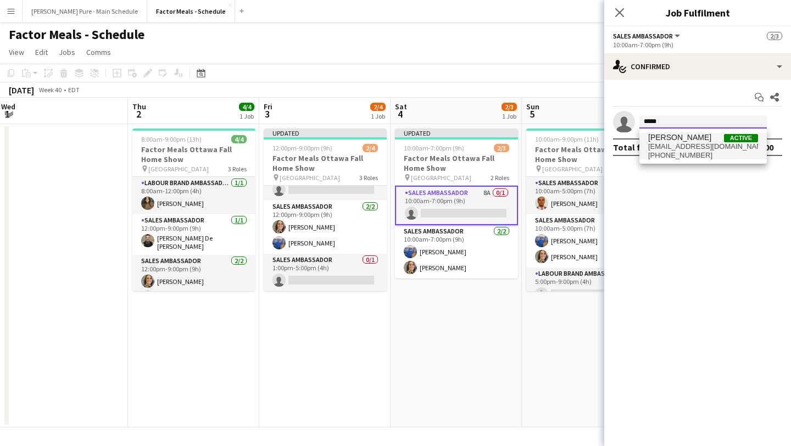
type input "*****"
click at [680, 151] on span "[PHONE_NUMBER]" at bounding box center [703, 155] width 110 height 9
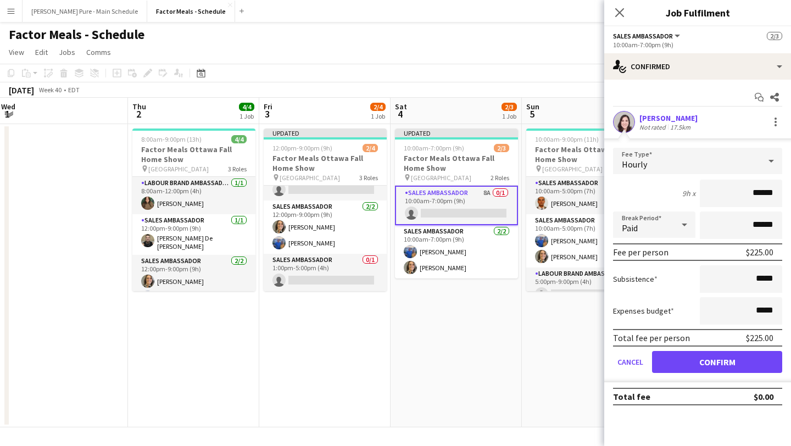
click at [736, 381] on form "Fee Type Hourly 9h x ****** Break Period Paid ****** Fee per person $225.00 Sub…" at bounding box center [697, 265] width 187 height 235
click at [734, 366] on button "Confirm" at bounding box center [717, 362] width 130 height 22
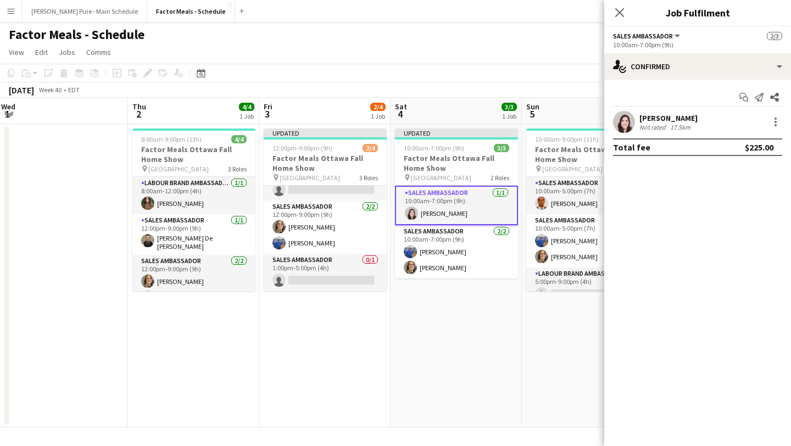
click at [628, 13] on div "Close pop-in" at bounding box center [619, 12] width 31 height 25
click at [617, 8] on icon "Close pop-in" at bounding box center [619, 12] width 10 height 10
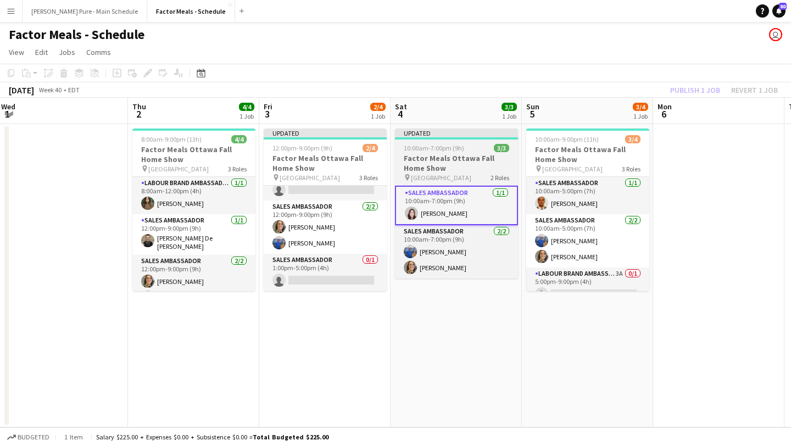
click at [444, 154] on h3 "Factor Meals Ottawa Fall Home Show" at bounding box center [456, 163] width 123 height 20
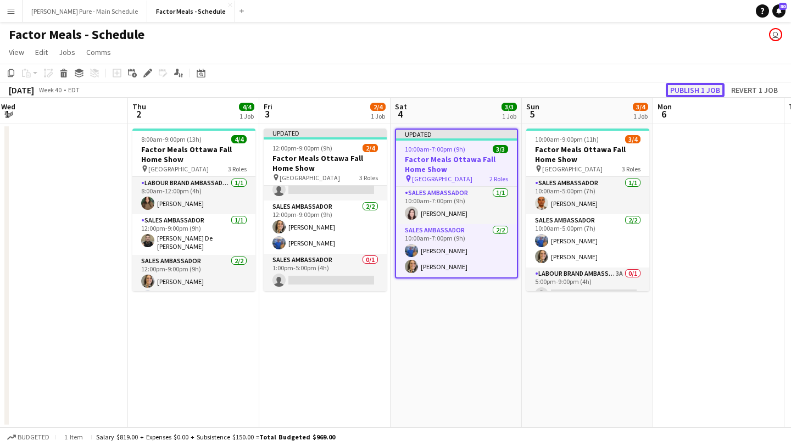
click at [701, 93] on button "Publish 1 job" at bounding box center [695, 90] width 59 height 14
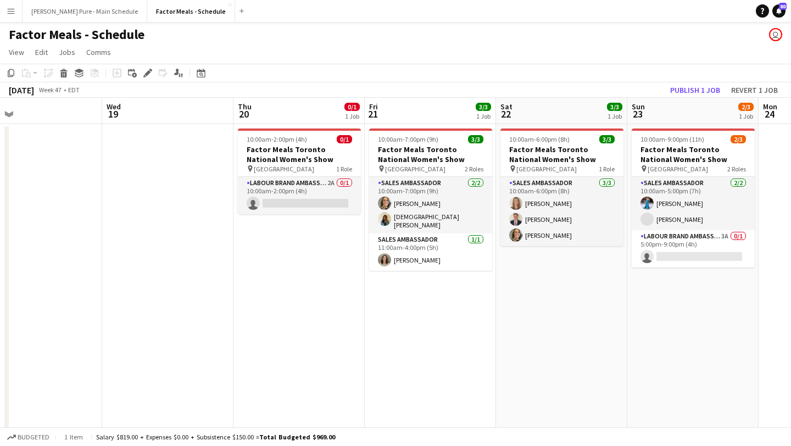
scroll to position [0, 449]
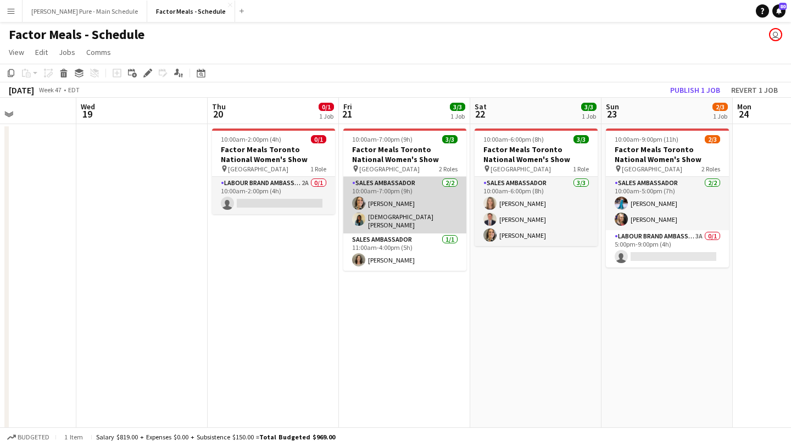
click at [412, 221] on app-card-role "Sales Ambassador [DATE] 10:00am-7:00pm (9h) [PERSON_NAME] [DEMOGRAPHIC_DATA] [P…" at bounding box center [404, 205] width 123 height 57
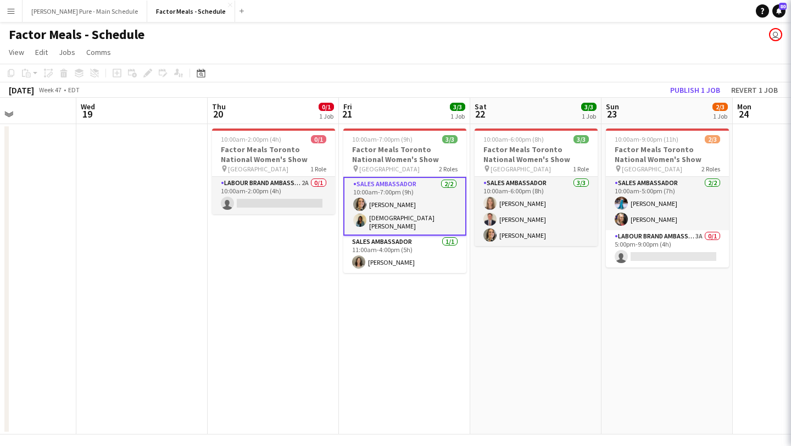
scroll to position [0, 449]
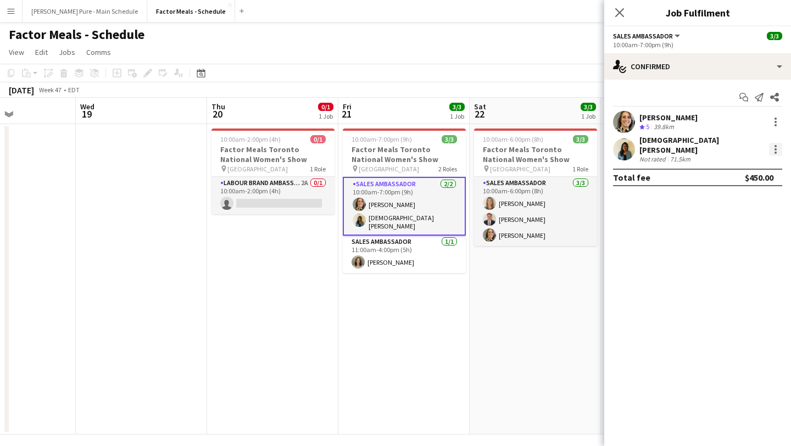
click at [772, 149] on div at bounding box center [775, 149] width 13 height 13
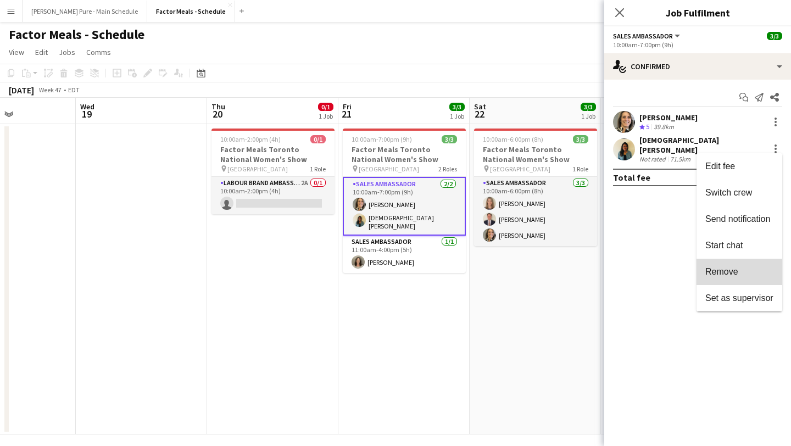
click at [730, 278] on button "Remove" at bounding box center [739, 272] width 86 height 26
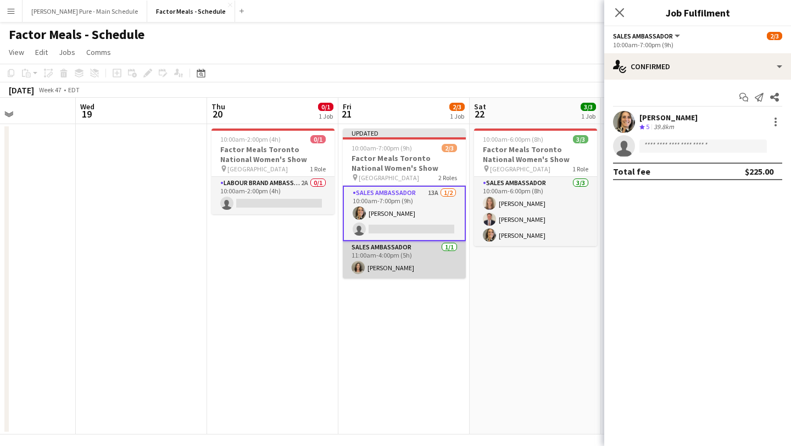
click at [389, 263] on app-card-role "Sales Ambassador [DATE] 11:00am-4:00pm (5h) [PERSON_NAME]" at bounding box center [404, 259] width 123 height 37
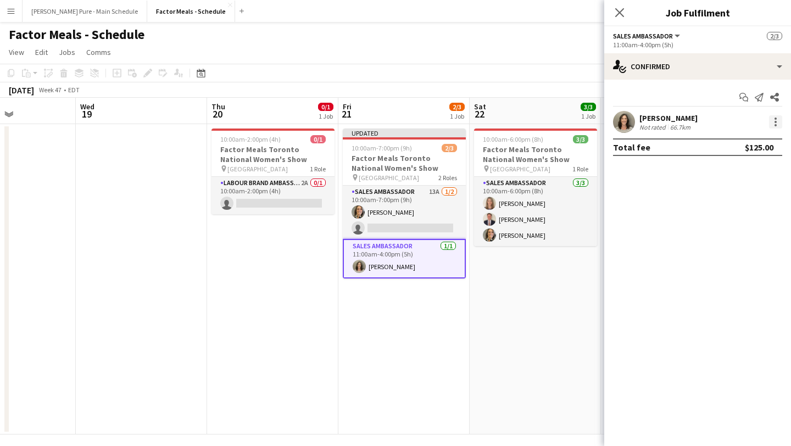
click at [770, 124] on div at bounding box center [775, 121] width 13 height 13
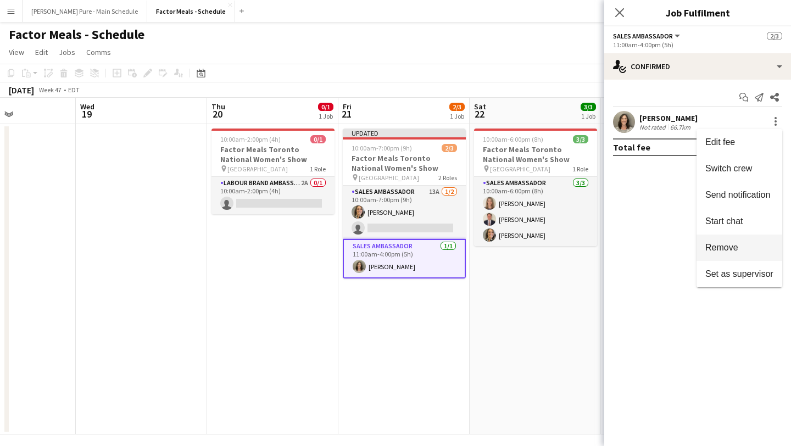
click at [727, 250] on span "Remove" at bounding box center [721, 247] width 33 height 9
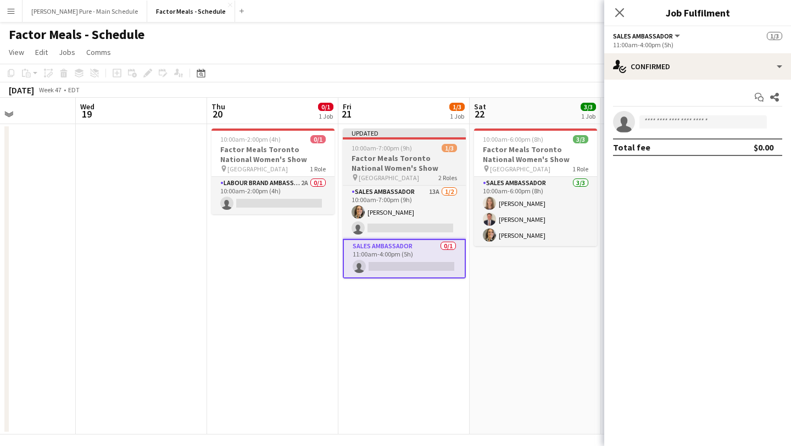
click at [412, 143] on app-job-card "Updated 10:00am-7:00pm (9h) 1/3 Factor Meals Toronto National Women's Show pin …" at bounding box center [404, 204] width 123 height 150
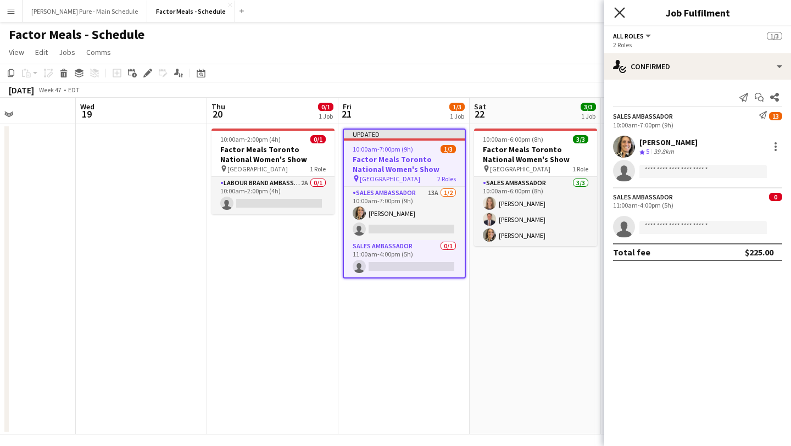
click at [624, 13] on app-icon "Close pop-in" at bounding box center [620, 13] width 16 height 16
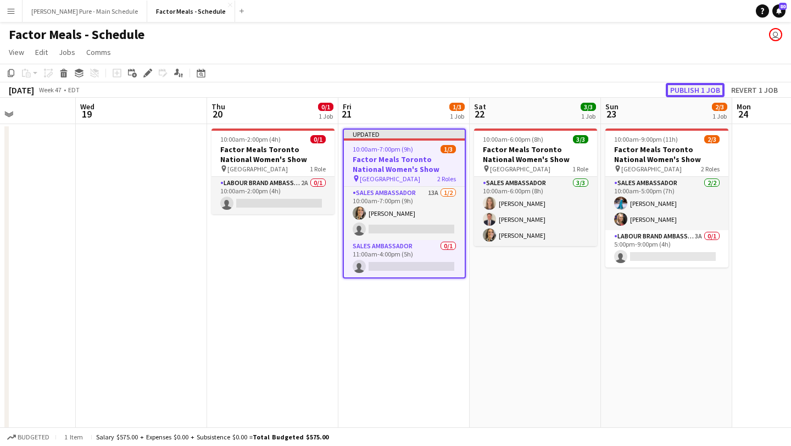
click at [691, 88] on button "Publish 1 job" at bounding box center [695, 90] width 59 height 14
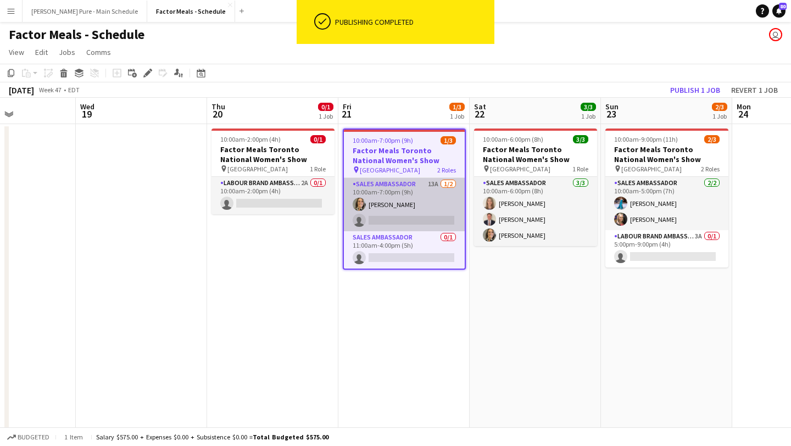
click at [396, 224] on app-card-role "Sales Ambassador 13A [DATE] 10:00am-7:00pm (9h) [PERSON_NAME] single-neutral-ac…" at bounding box center [404, 204] width 121 height 53
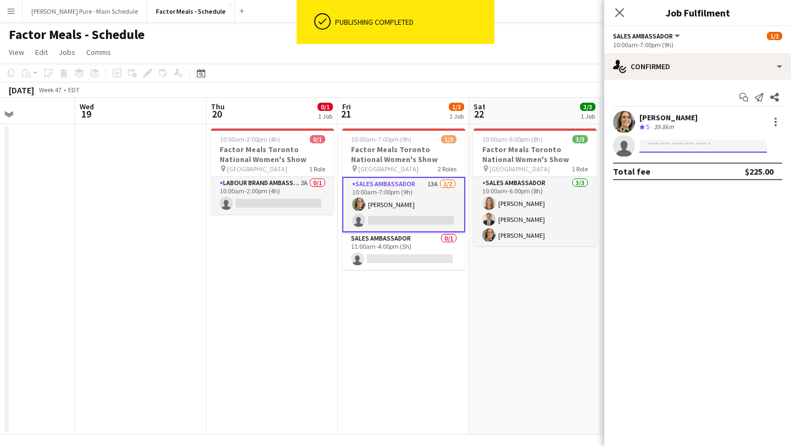
click at [667, 145] on input at bounding box center [702, 146] width 127 height 13
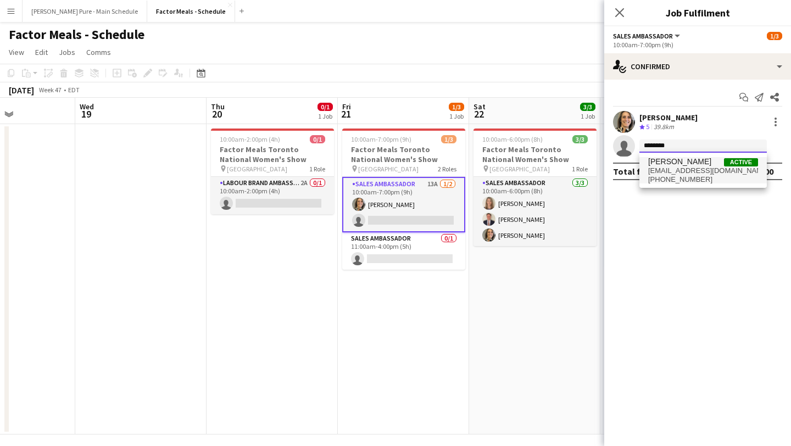
type input "********"
click at [677, 163] on span "[PERSON_NAME]" at bounding box center [679, 161] width 63 height 9
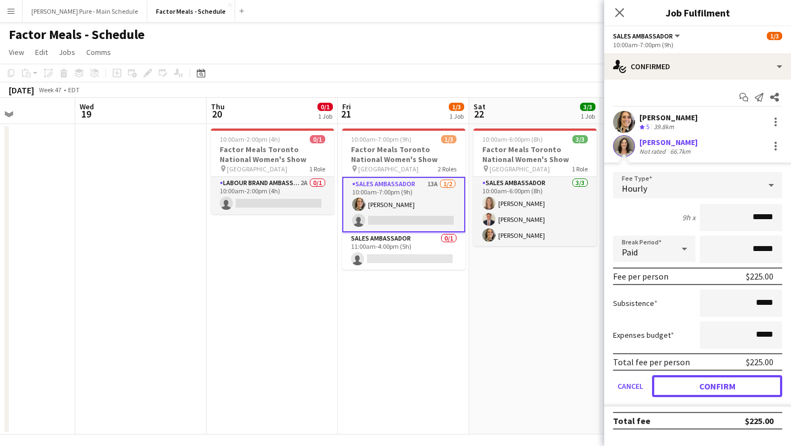
click at [709, 387] on button "Confirm" at bounding box center [717, 386] width 130 height 22
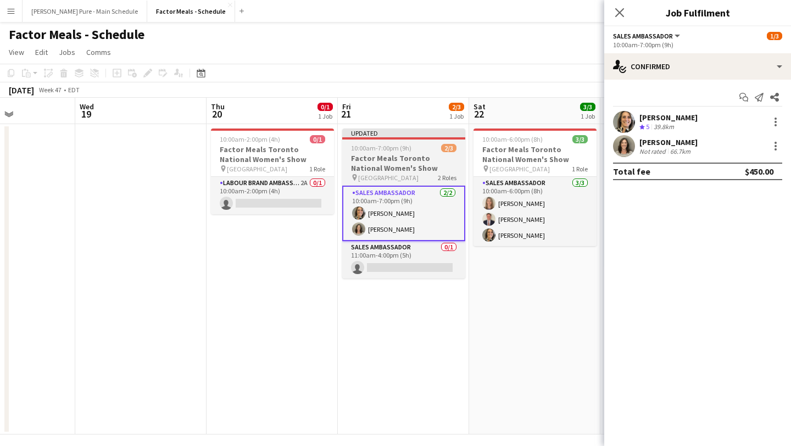
click at [379, 146] on span "10:00am-7:00pm (9h)" at bounding box center [381, 148] width 60 height 8
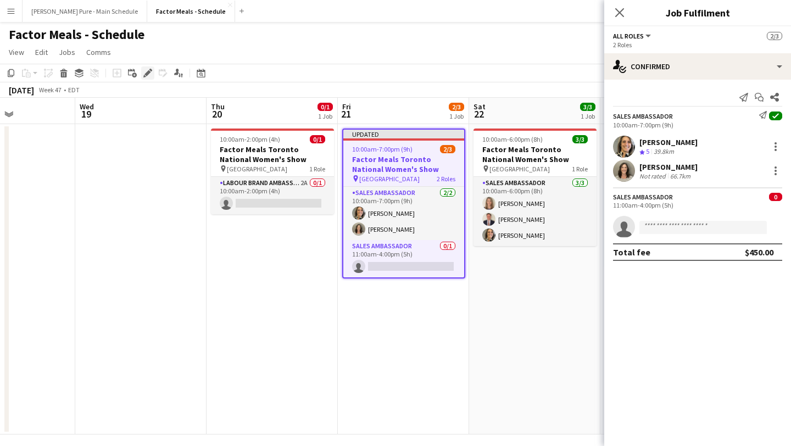
click at [150, 75] on icon "Edit" at bounding box center [147, 73] width 9 height 9
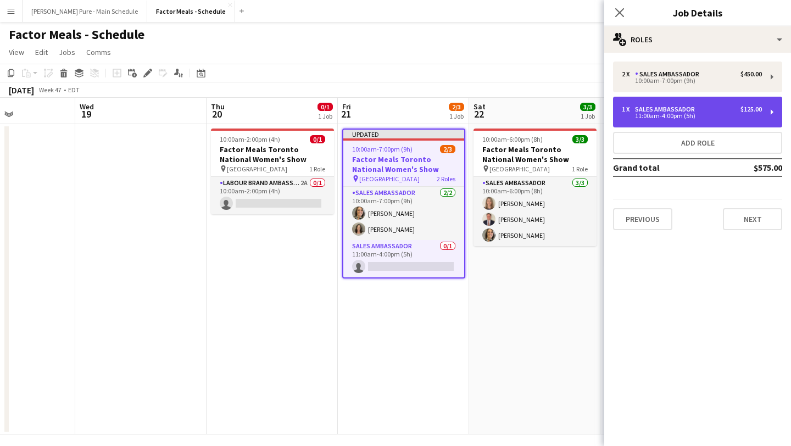
click at [699, 113] on div "1 x Sales Ambassador $125.00" at bounding box center [692, 109] width 140 height 8
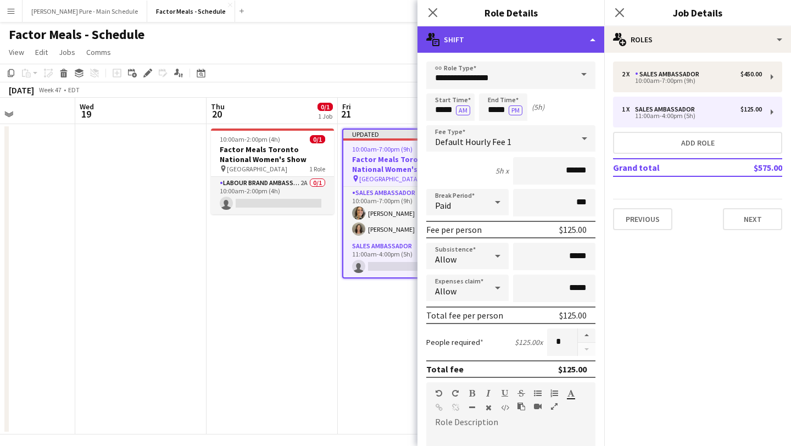
click at [581, 41] on div "multiple-actions-text Shift" at bounding box center [510, 39] width 187 height 26
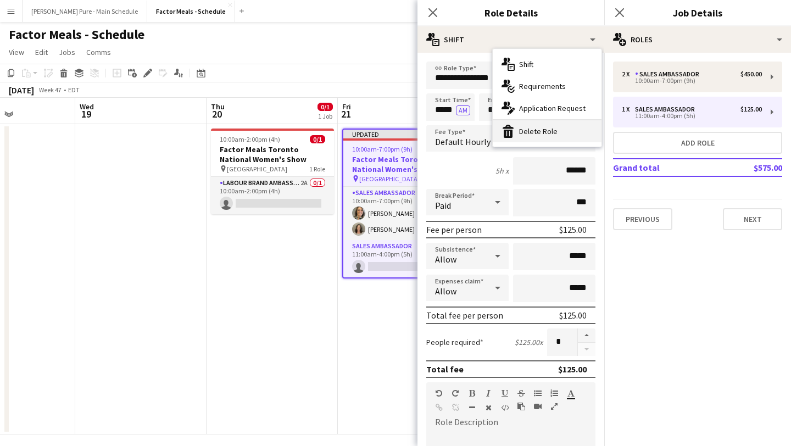
click at [566, 128] on div "bin-2 Delete Role" at bounding box center [547, 131] width 109 height 22
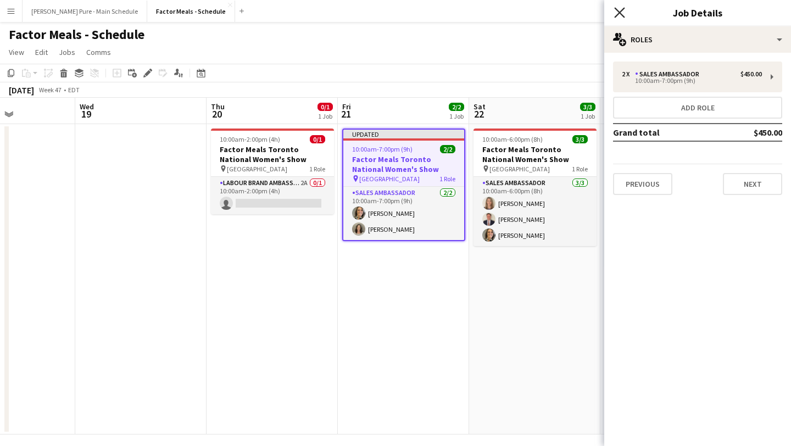
click at [618, 12] on icon at bounding box center [619, 12] width 10 height 10
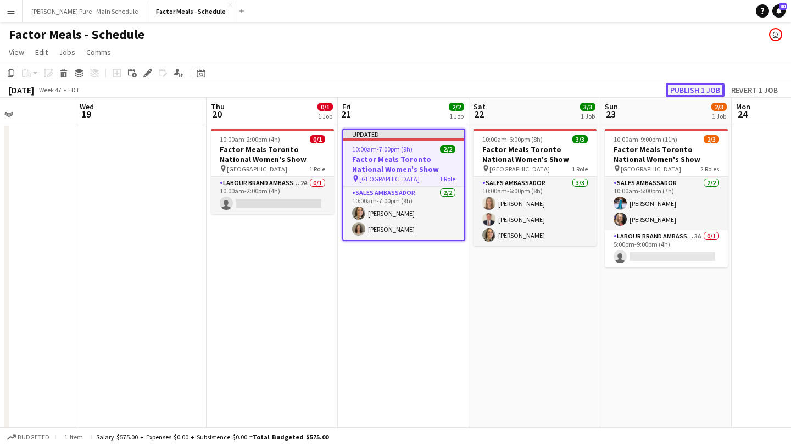
click at [703, 88] on button "Publish 1 job" at bounding box center [695, 90] width 59 height 14
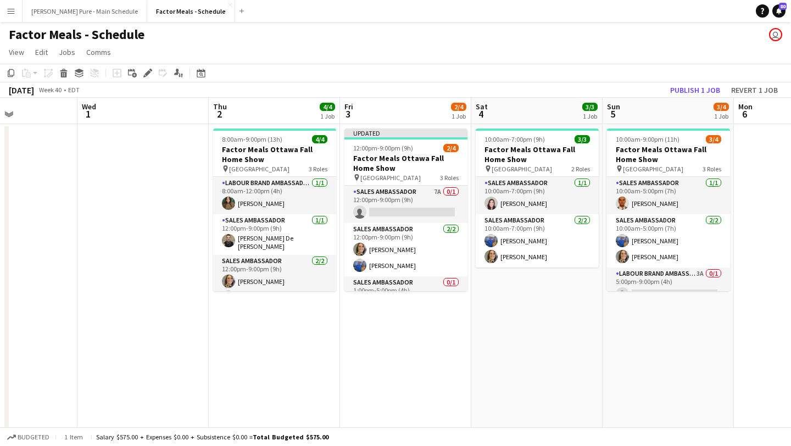
scroll to position [23, 0]
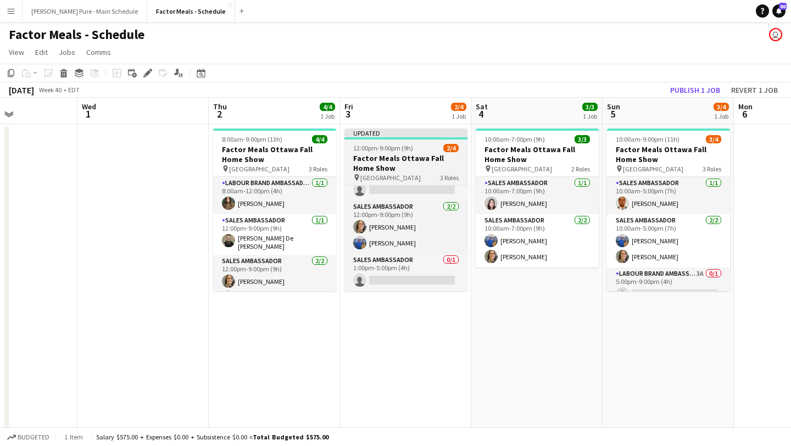
click at [374, 148] on span "12:00pm-9:00pm (9h)" at bounding box center [383, 148] width 60 height 8
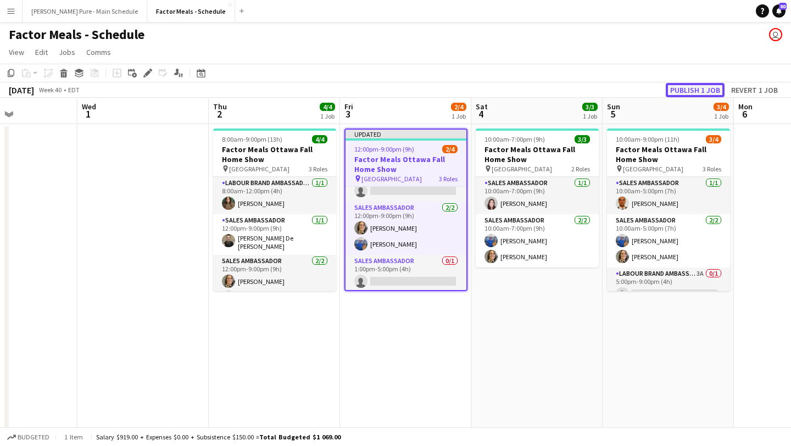
click at [700, 88] on button "Publish 1 job" at bounding box center [695, 90] width 59 height 14
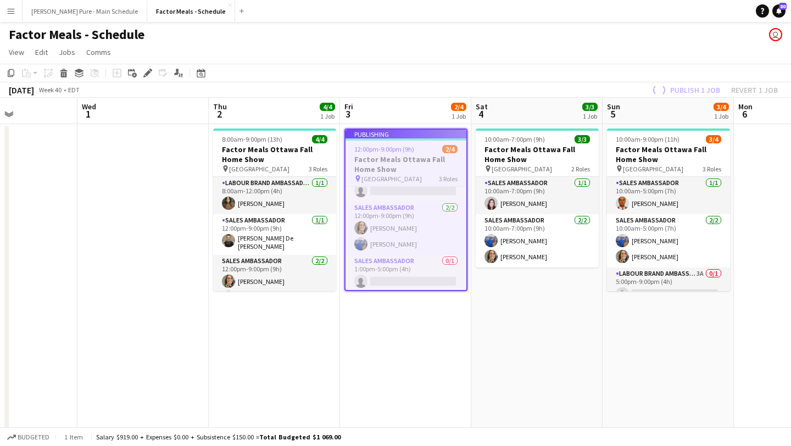
scroll to position [16, 0]
